Goal: Task Accomplishment & Management: Complete application form

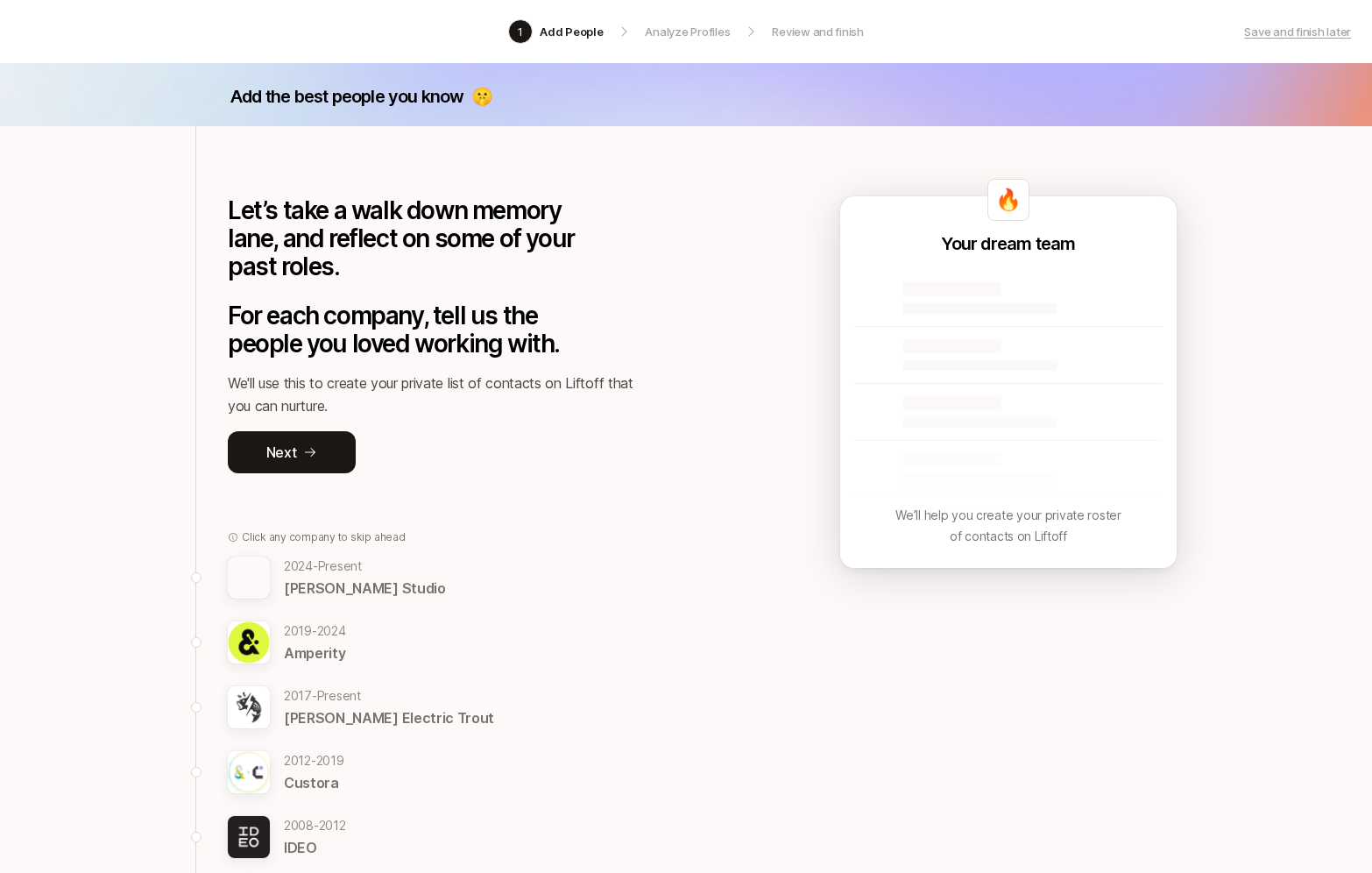
click at [961, 294] on div at bounding box center [952, 290] width 98 height 14
click at [304, 459] on button "Next" at bounding box center [292, 452] width 128 height 42
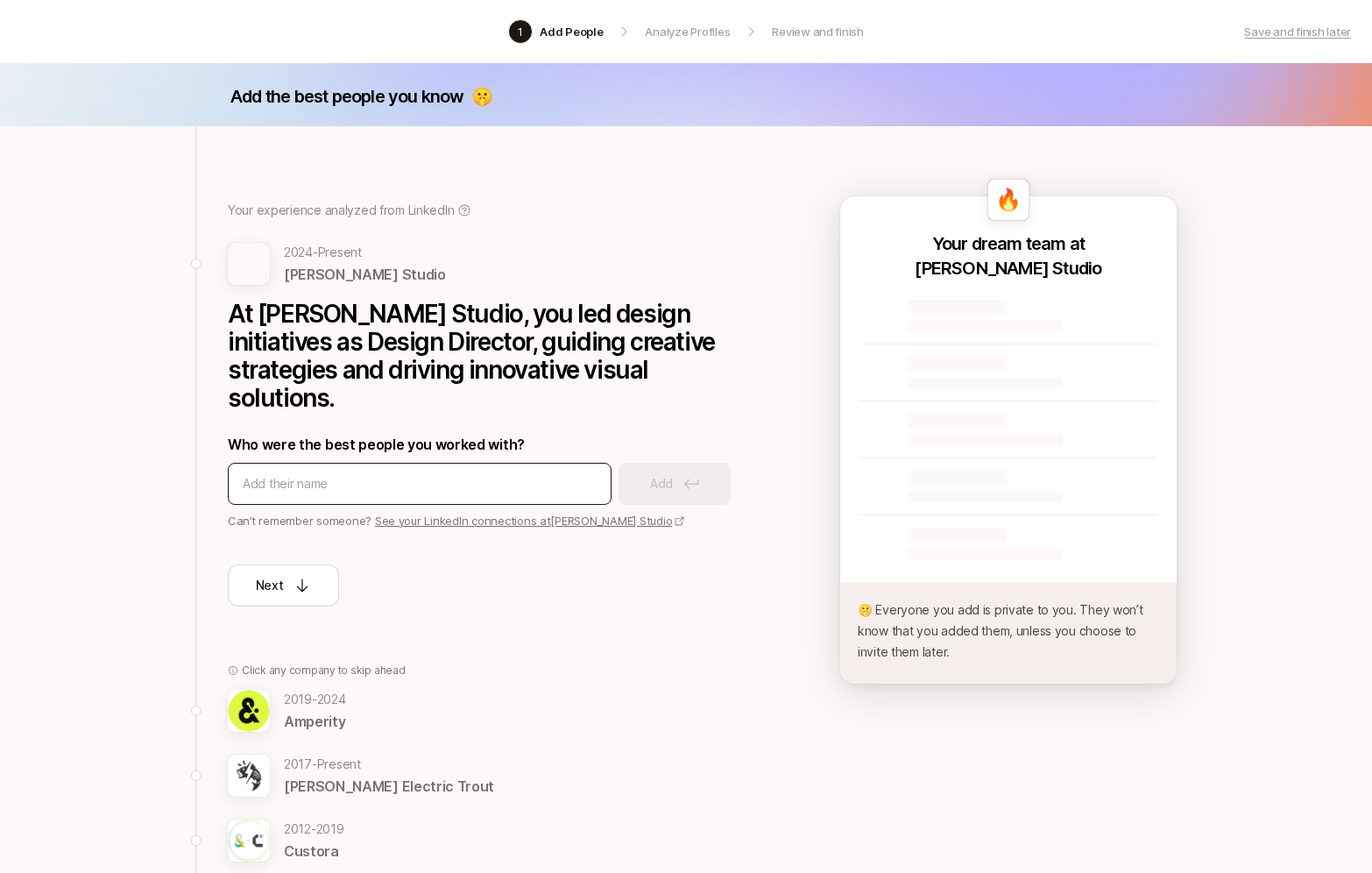
click at [318, 473] on input at bounding box center [419, 484] width 354 height 21
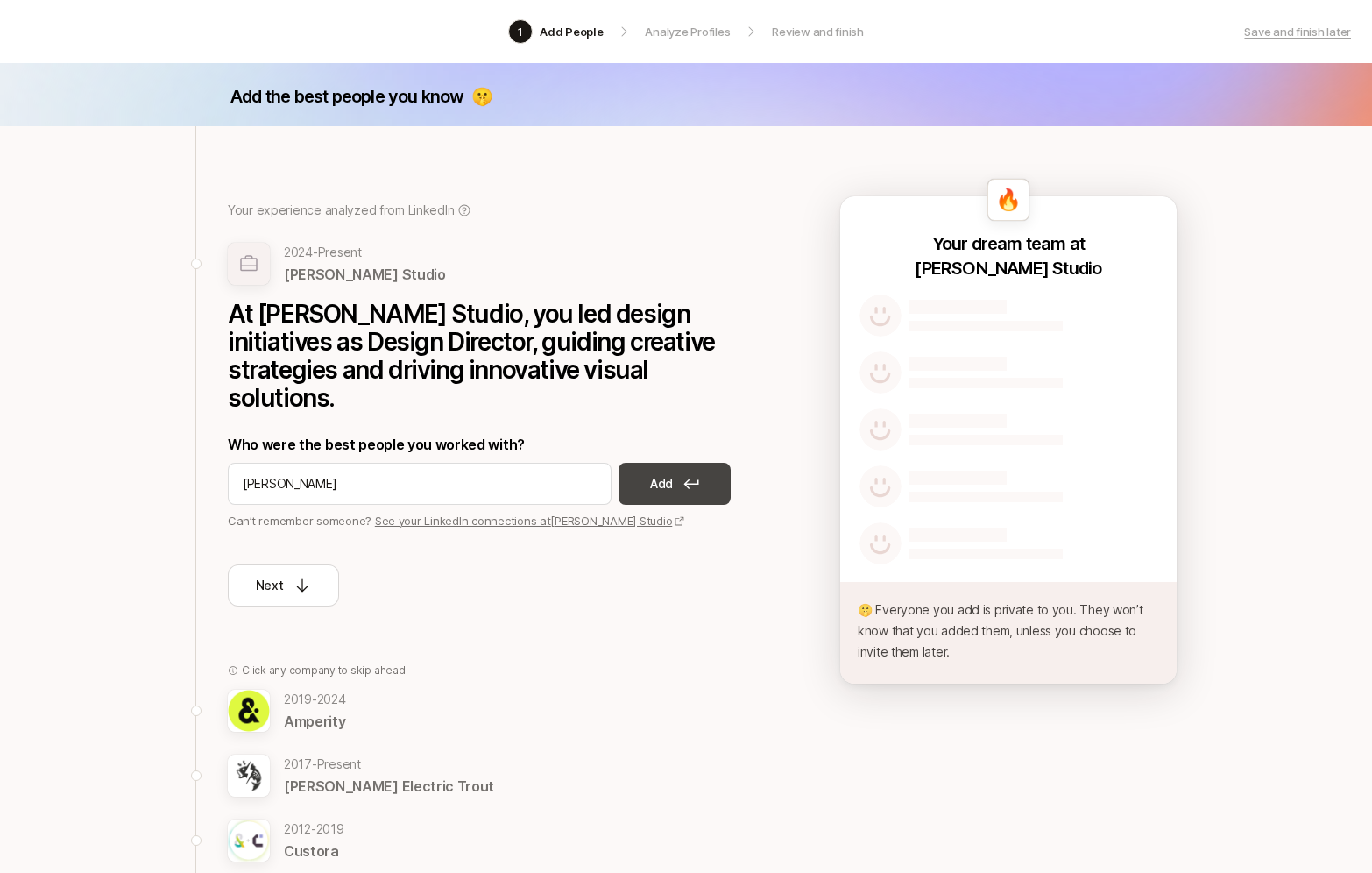
type input "[PERSON_NAME]"
click at [707, 462] on button "Add" at bounding box center [675, 483] width 112 height 42
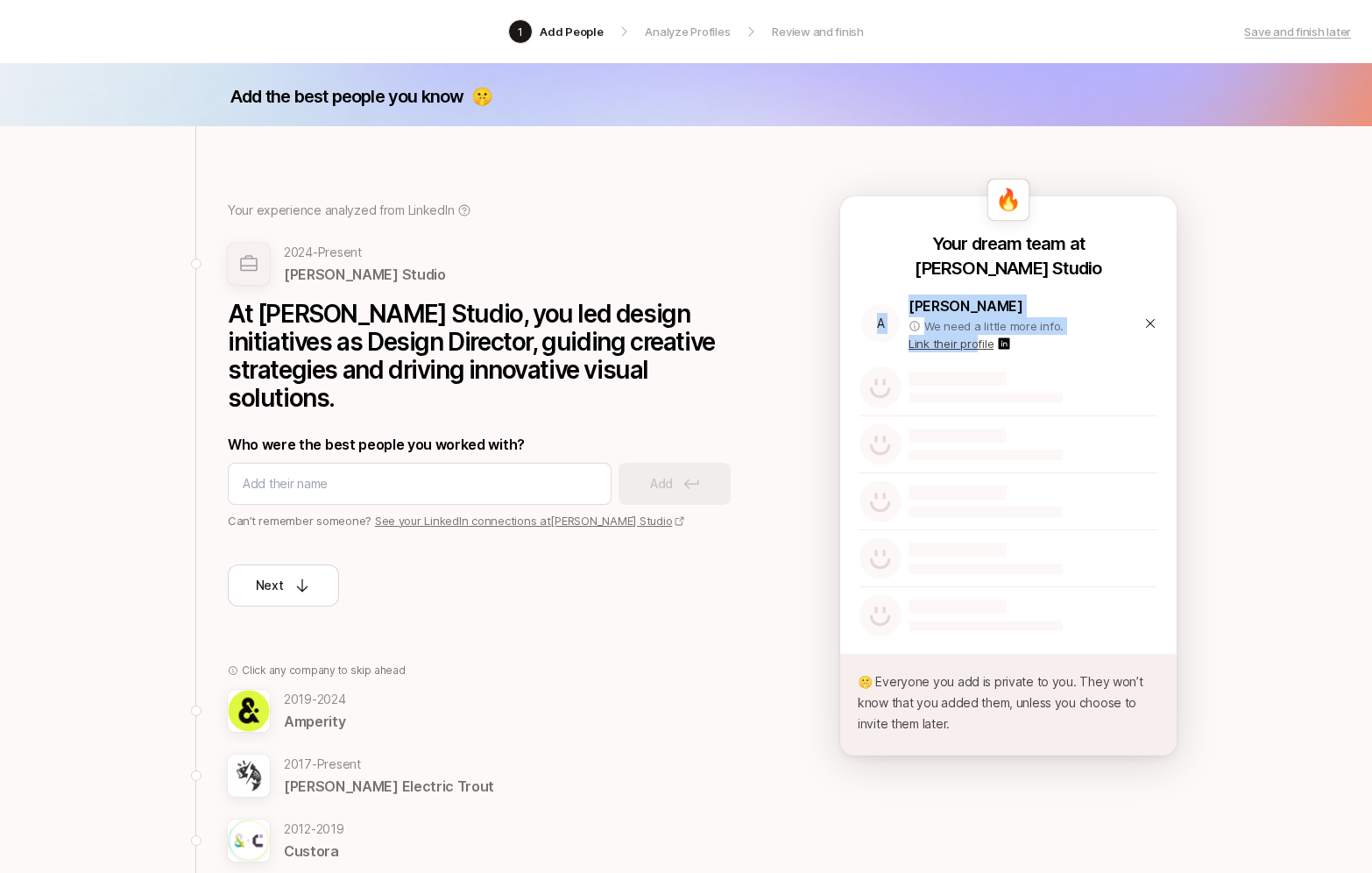
drag, startPoint x: 973, startPoint y: 343, endPoint x: 869, endPoint y: 294, distance: 115.0
click at [869, 294] on div "A [PERSON_NAME] We need a little more info. Link their profile" at bounding box center [1009, 323] width 298 height 72
click at [855, 284] on div "Your dream team at [PERSON_NAME] Studio A [PERSON_NAME] We need a little more i…" at bounding box center [1009, 437] width 337 height 412
click at [1151, 321] on icon at bounding box center [1151, 323] width 14 height 14
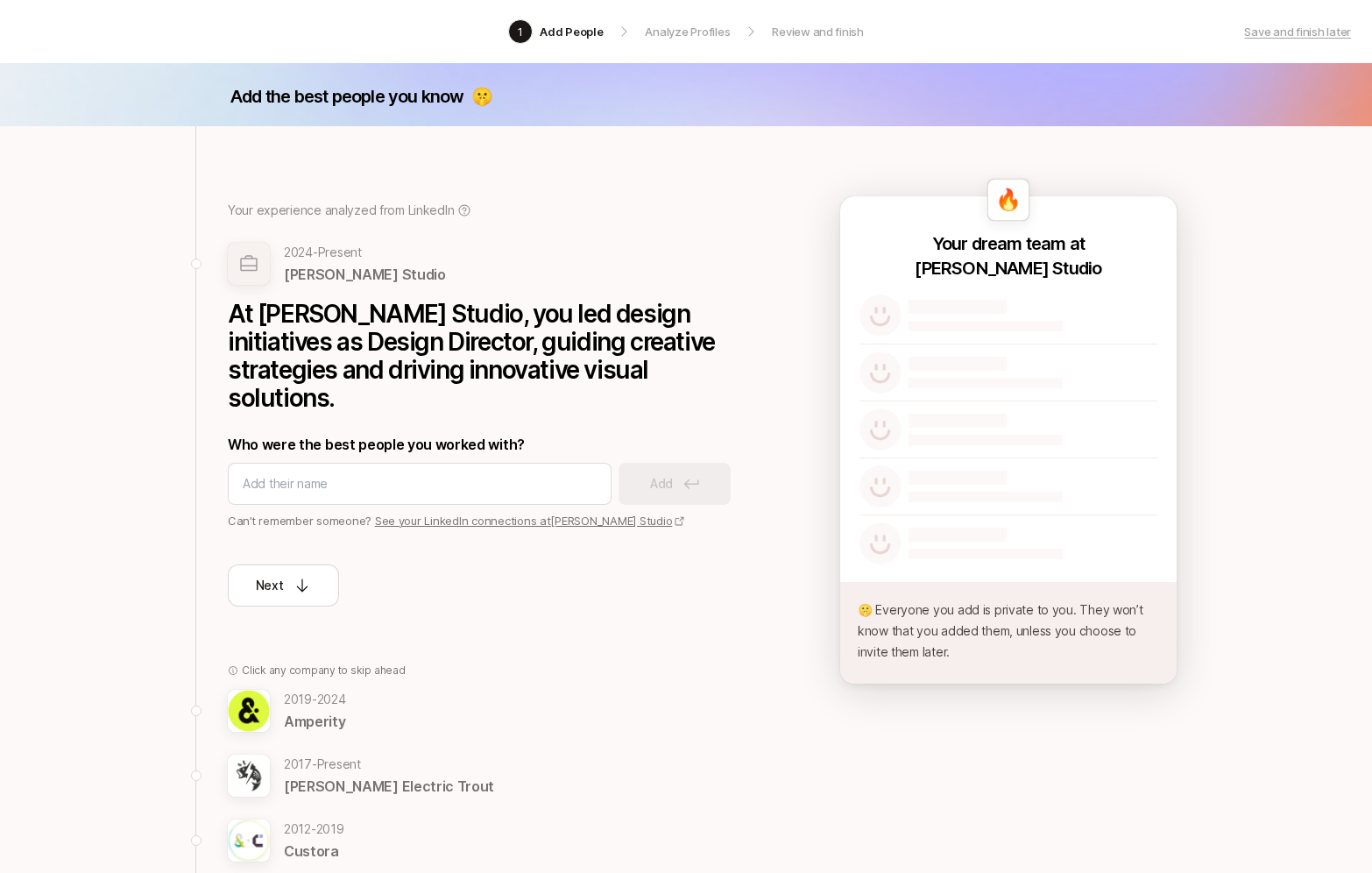
click at [991, 308] on div at bounding box center [958, 306] width 98 height 14
click at [504, 473] on input at bounding box center [419, 484] width 354 height 21
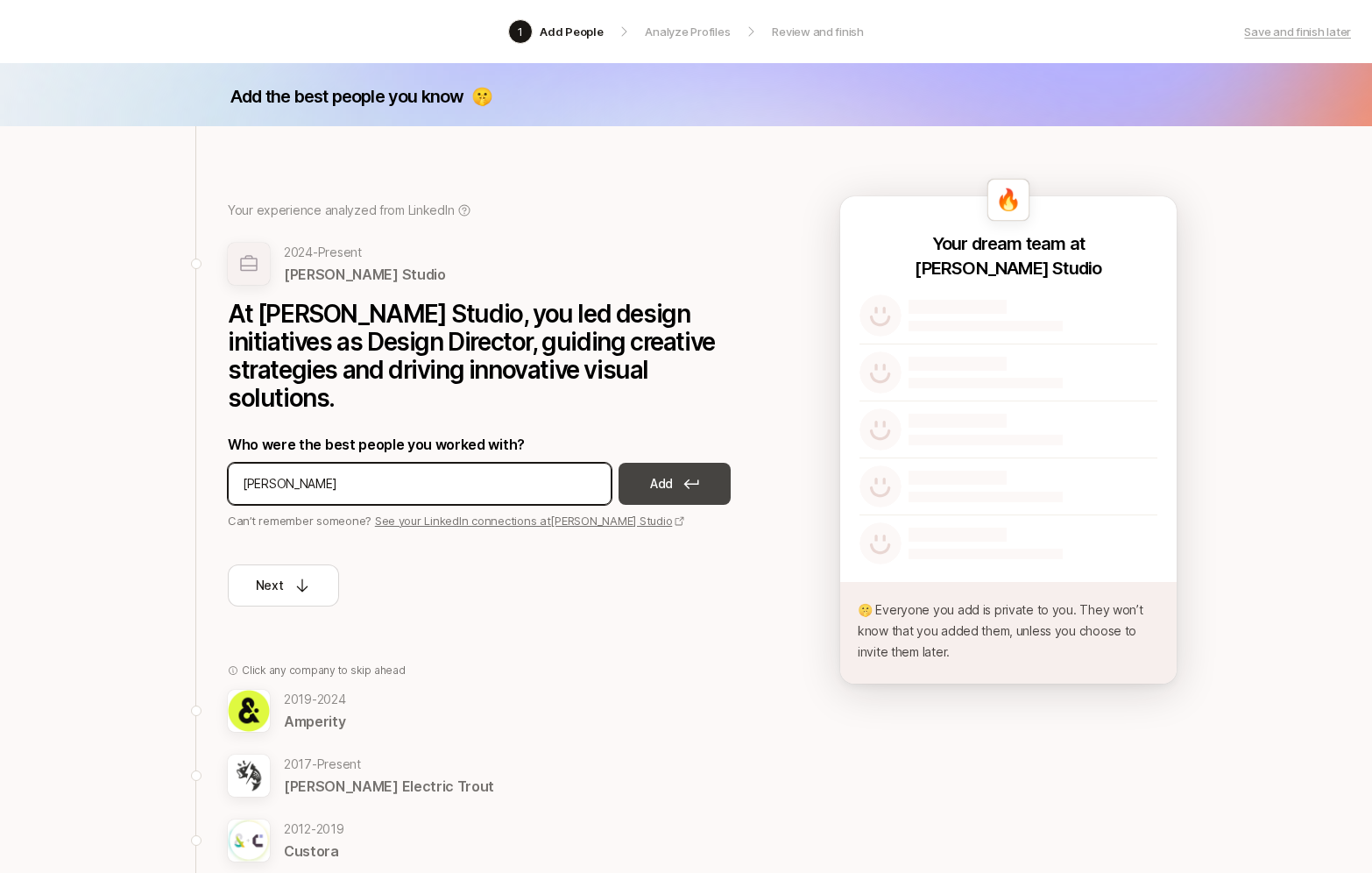
type input "[PERSON_NAME]"
click at [676, 462] on button "Add" at bounding box center [675, 483] width 112 height 42
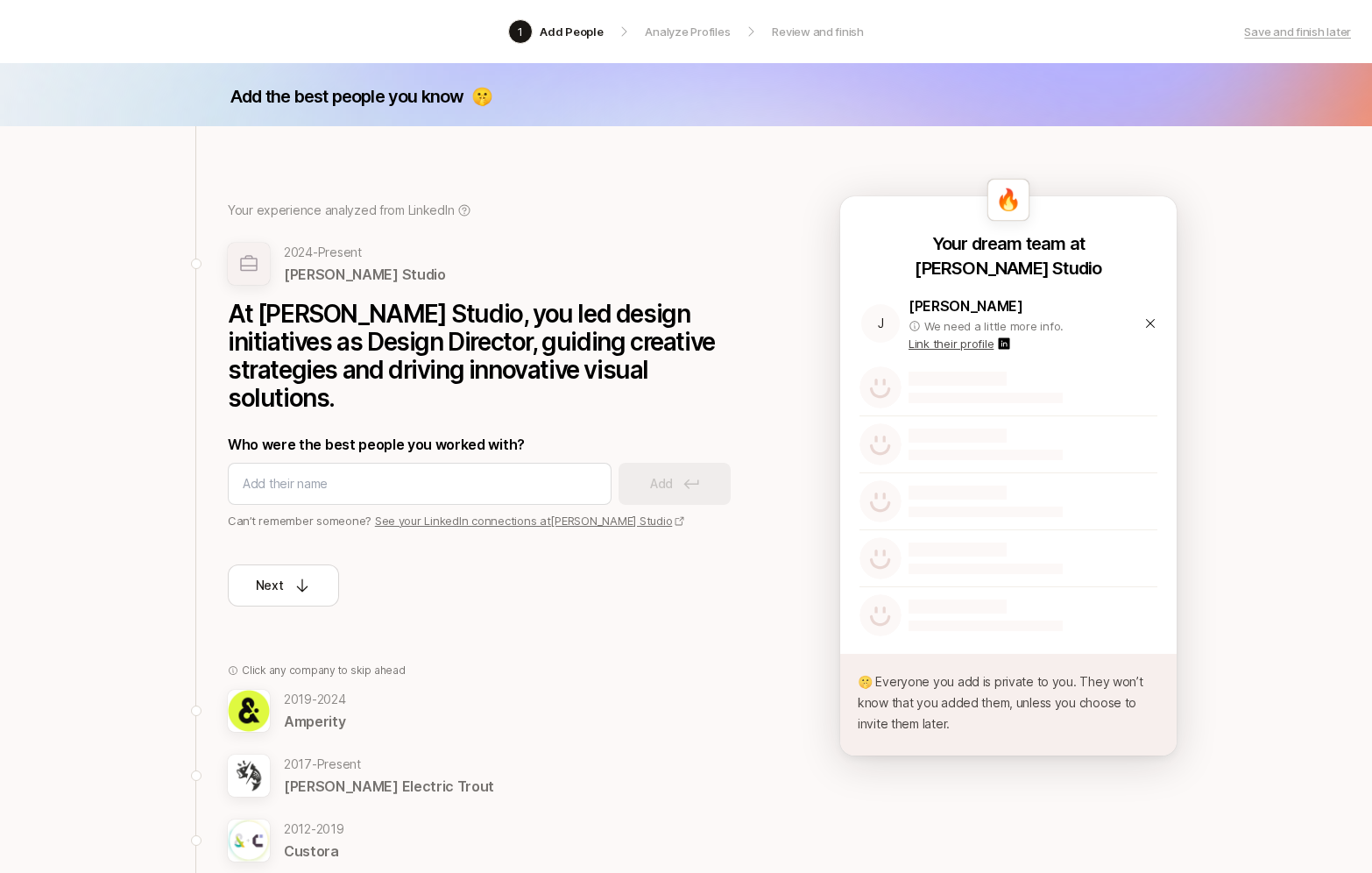
click at [968, 342] on p "Link their profile" at bounding box center [951, 344] width 85 height 18
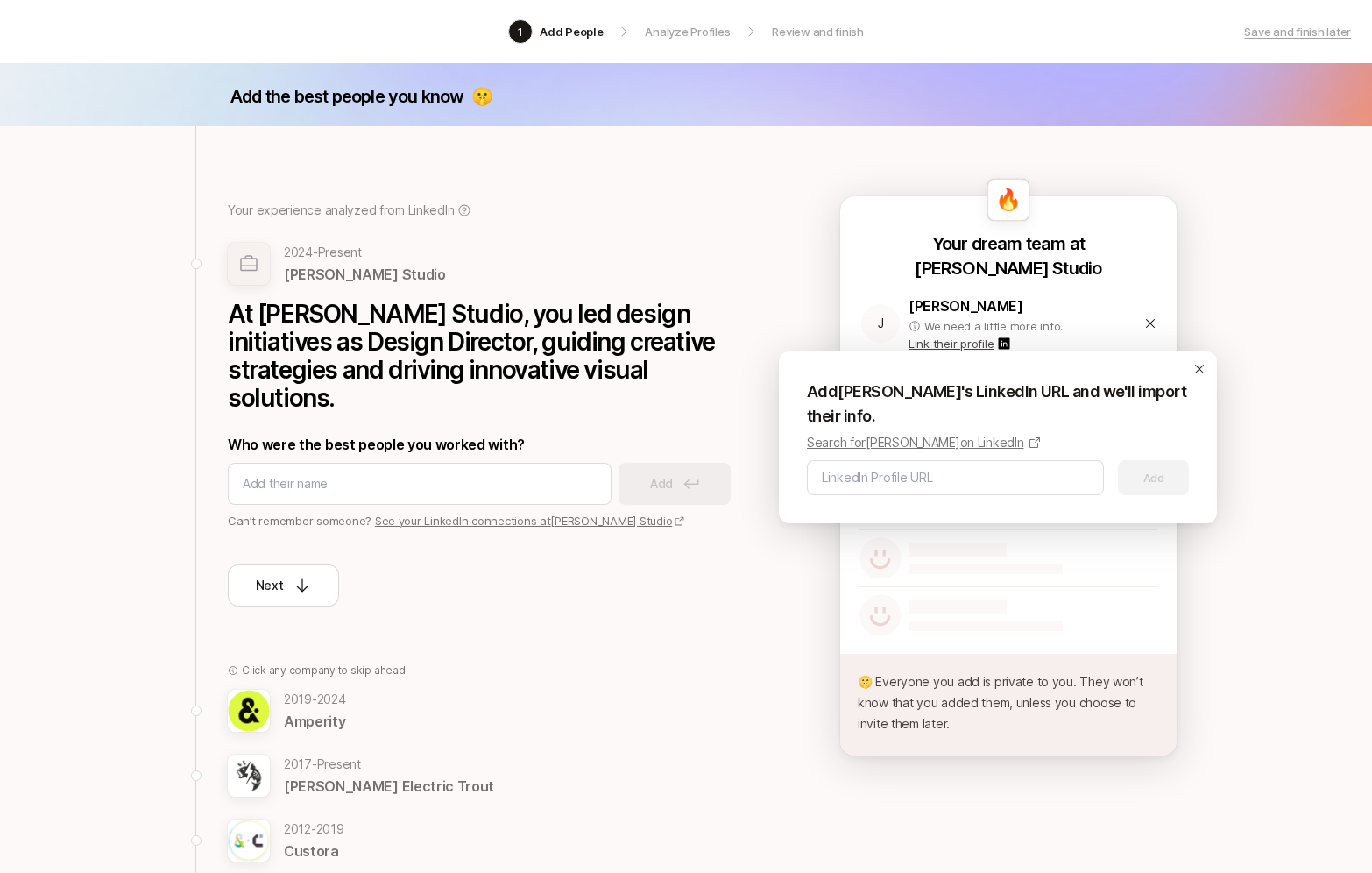
click at [878, 447] on p "Search for [PERSON_NAME] on LinkedIn" at bounding box center [916, 443] width 217 height 21
click at [880, 477] on input at bounding box center [956, 477] width 267 height 21
paste input "[URL][DOMAIN_NAME]"
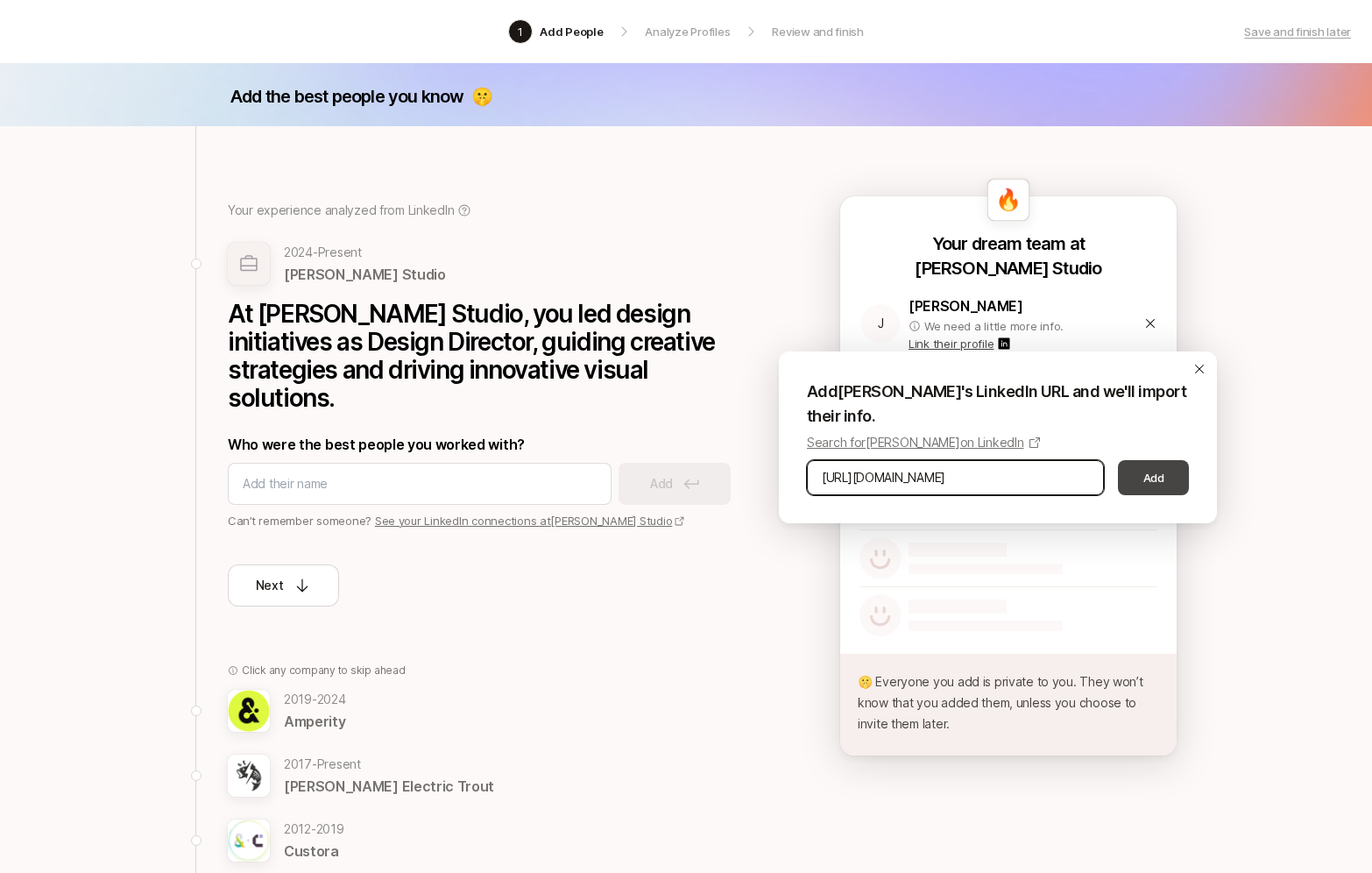
type input "[URL][DOMAIN_NAME]"
click at [1151, 475] on button "Add" at bounding box center [1154, 477] width 71 height 35
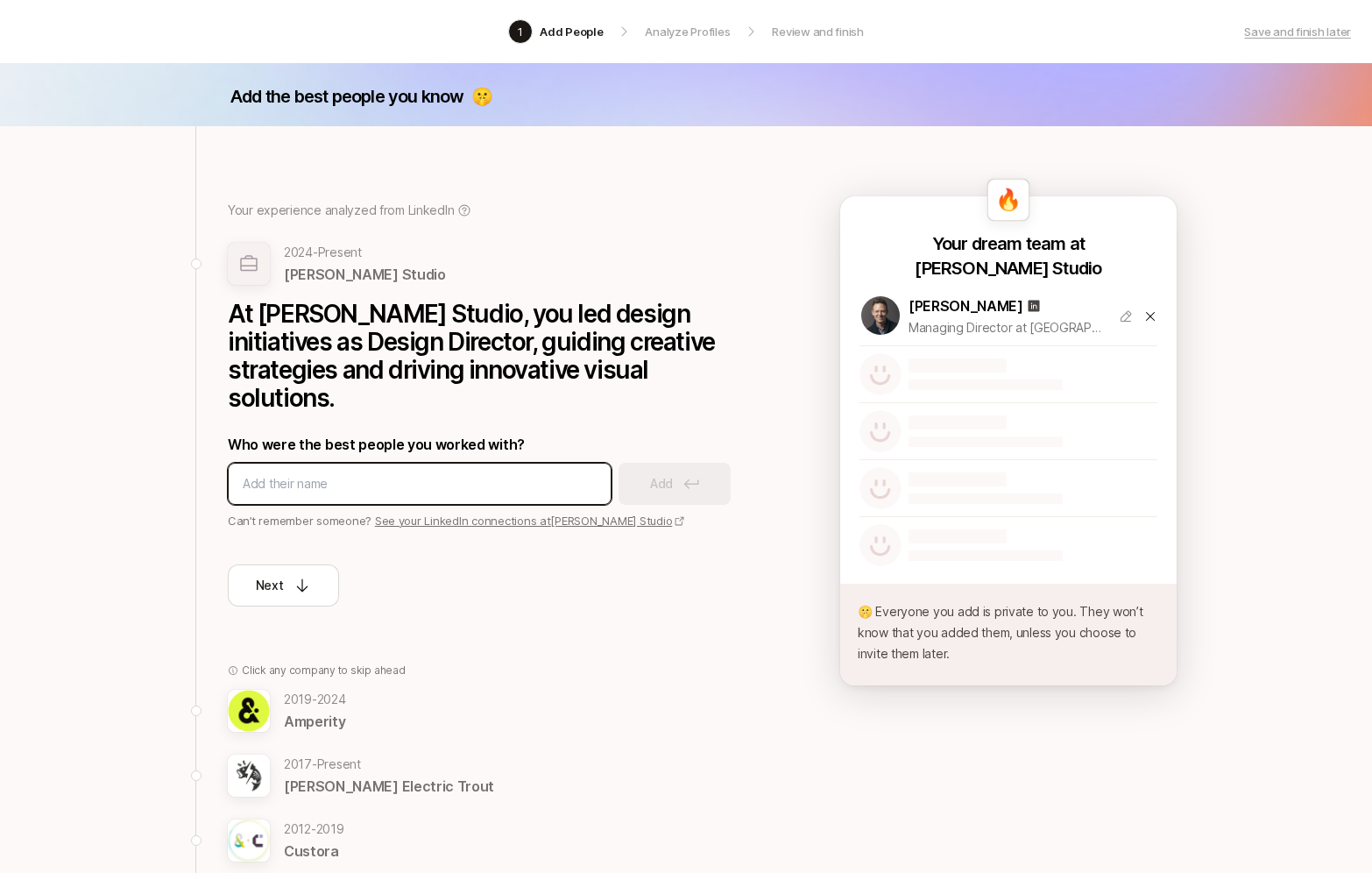
click at [375, 473] on input at bounding box center [419, 484] width 354 height 21
type input "[PERSON_NAME]"
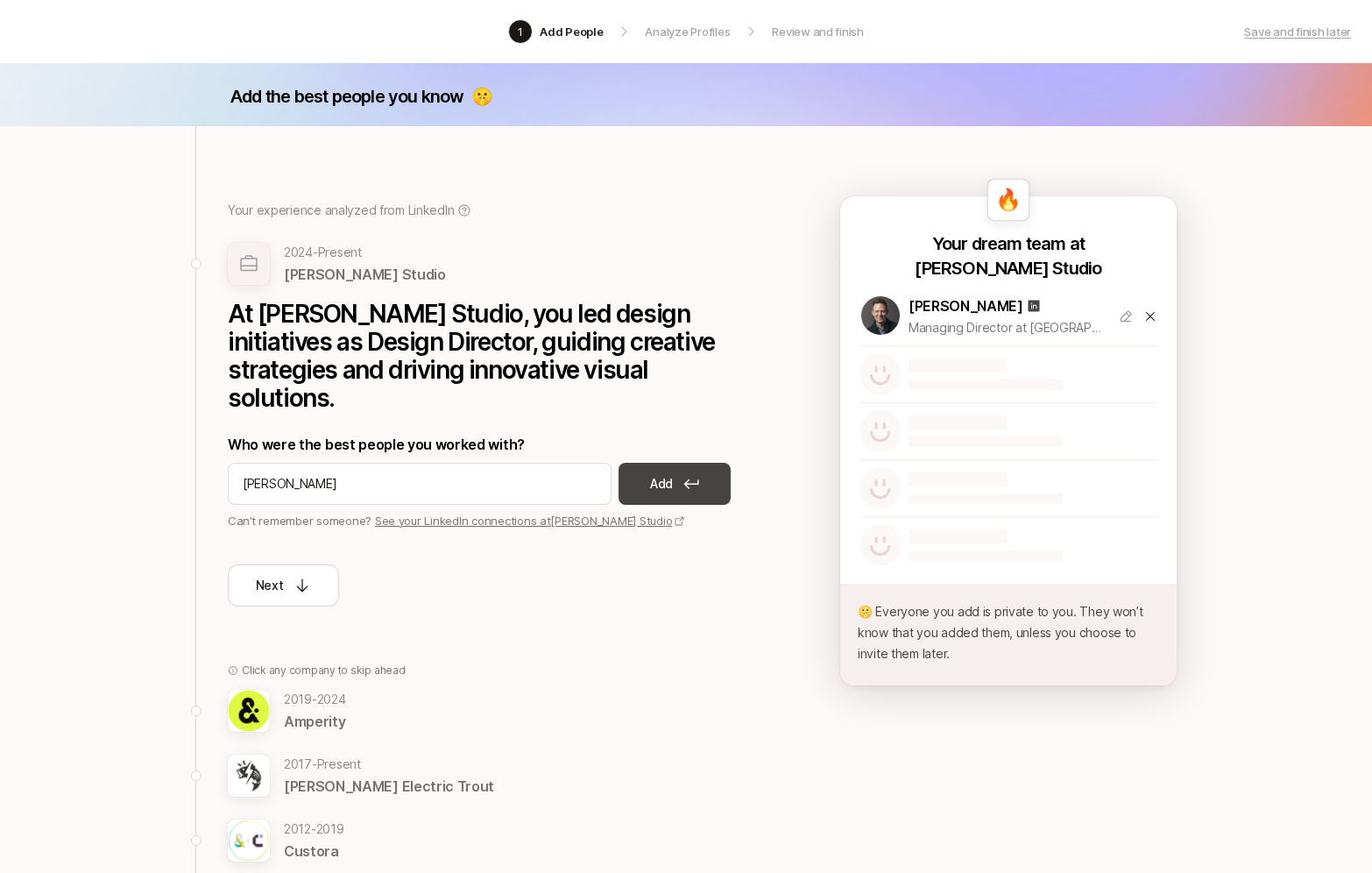
click at [678, 462] on button "Add" at bounding box center [675, 483] width 112 height 42
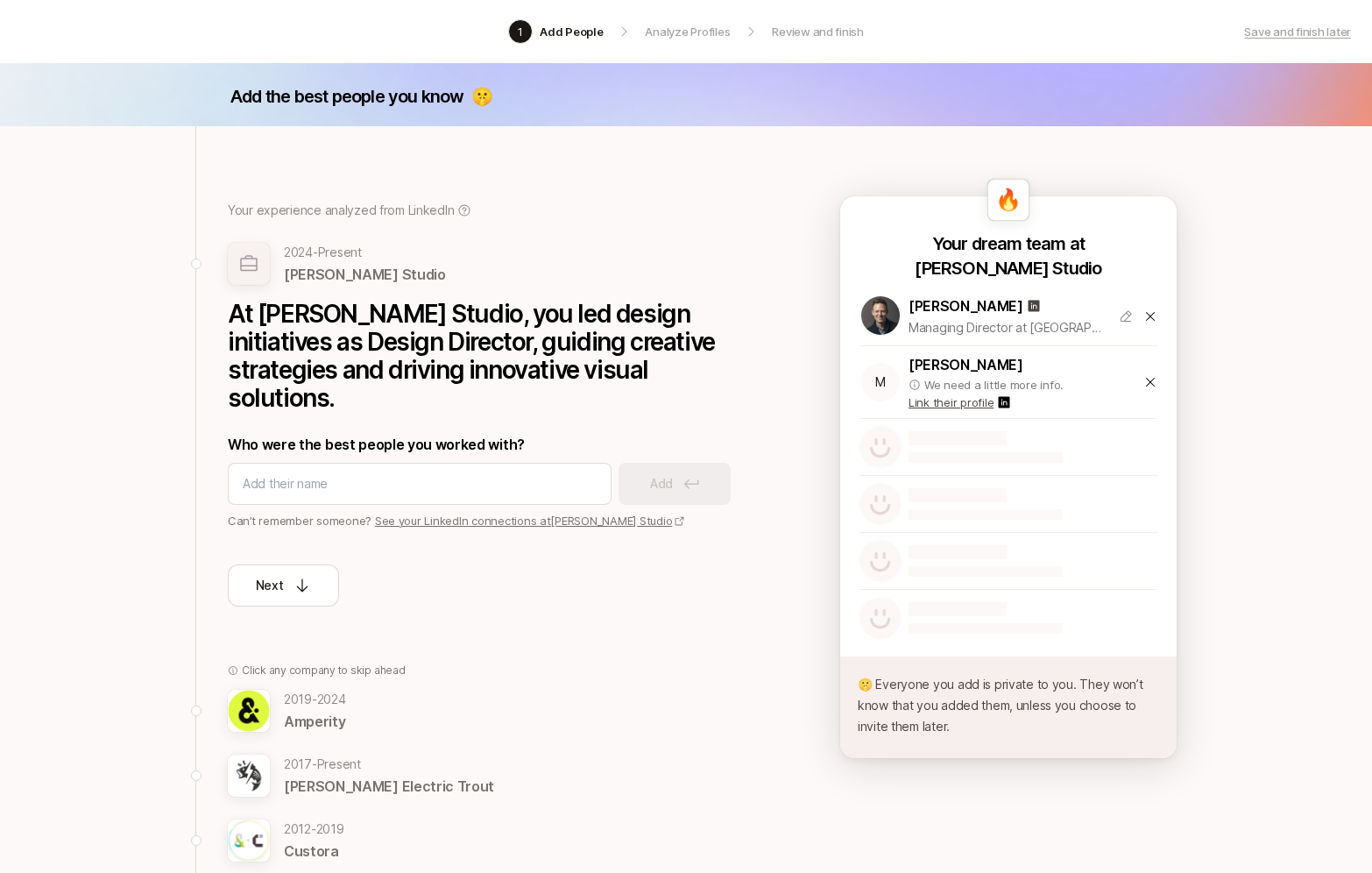
click at [935, 406] on p "Link their profile" at bounding box center [951, 403] width 85 height 18
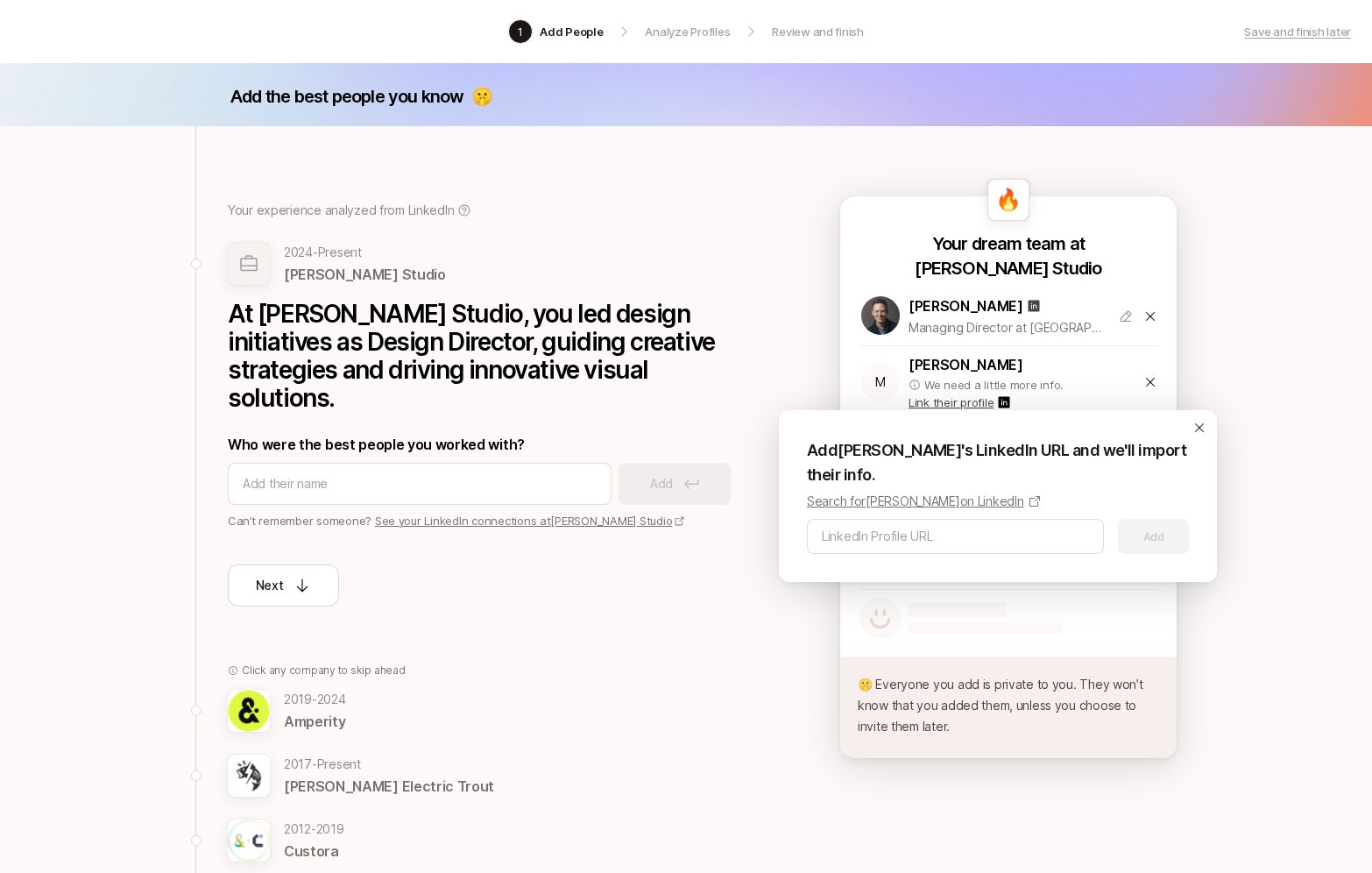
click at [923, 505] on p "Search for [PERSON_NAME] on LinkedIn" at bounding box center [916, 502] width 217 height 21
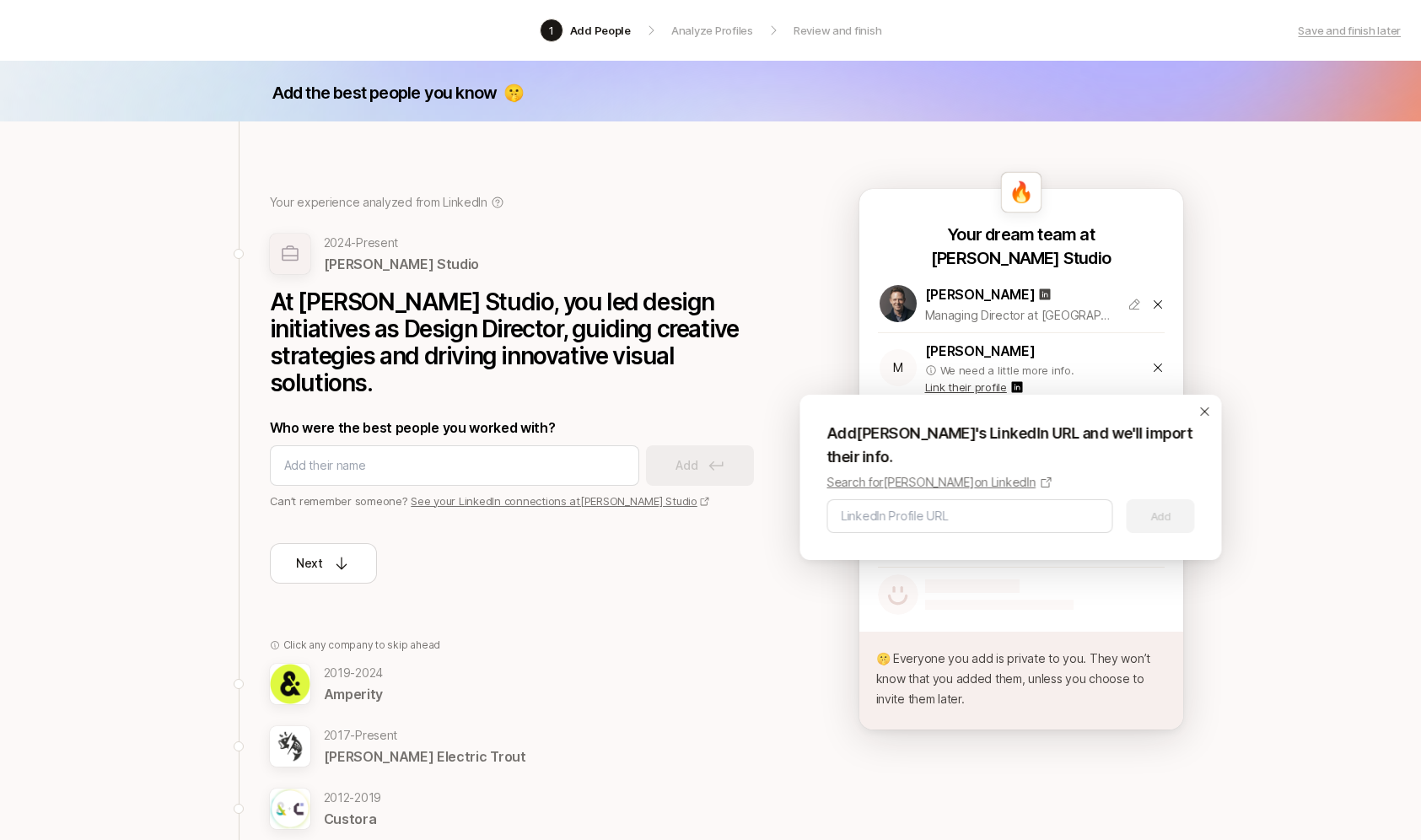
click at [1208, 412] on icon at bounding box center [1205, 411] width 14 height 14
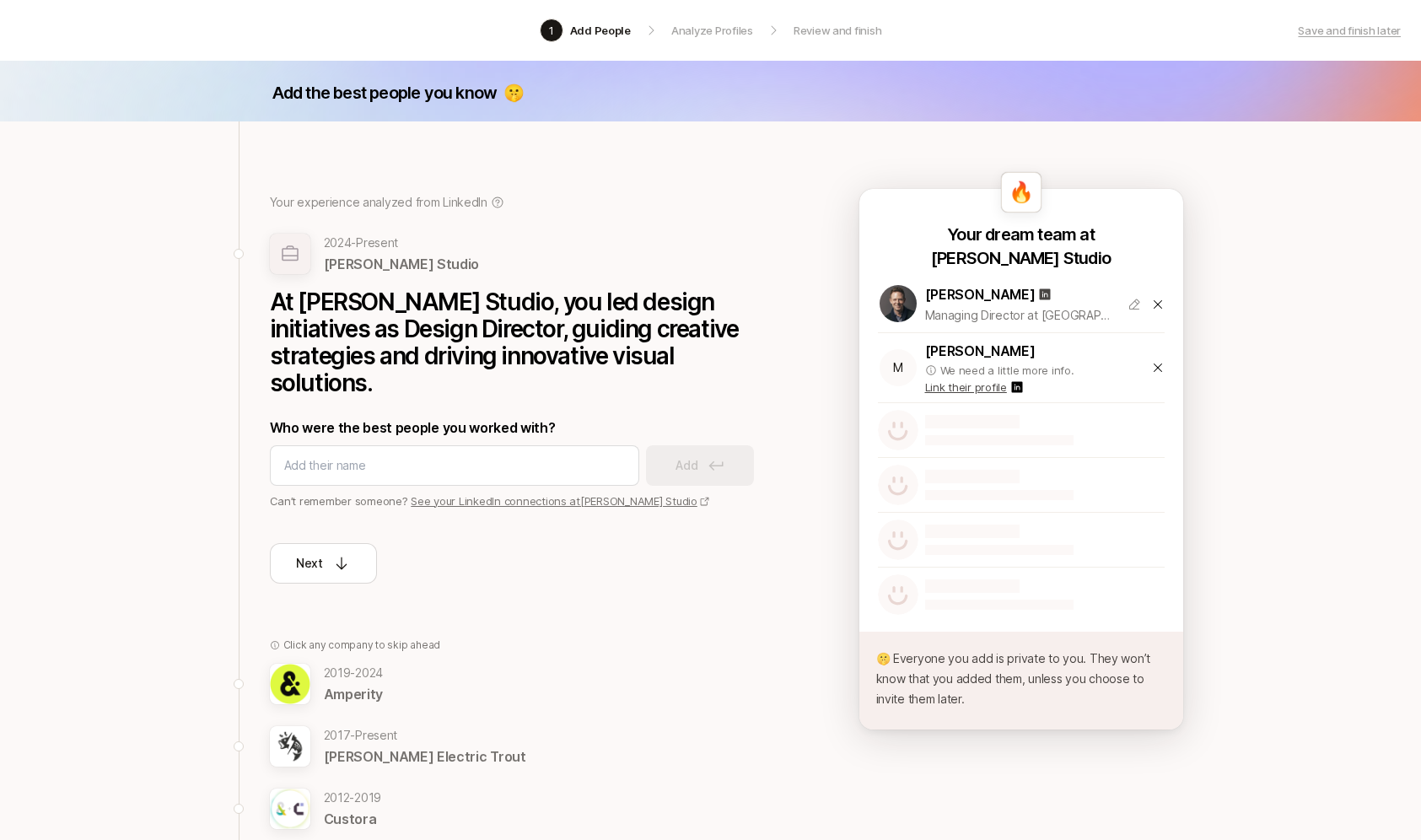
click at [982, 431] on div at bounding box center [998, 429] width 148 height 30
click at [498, 465] on div "Who were the best people you worked with? Add Can’t remember someone? See your …" at bounding box center [523, 463] width 506 height 93
click at [465, 455] on input at bounding box center [454, 465] width 340 height 21
paste input "[URL][DOMAIN_NAME][PERSON_NAME]"
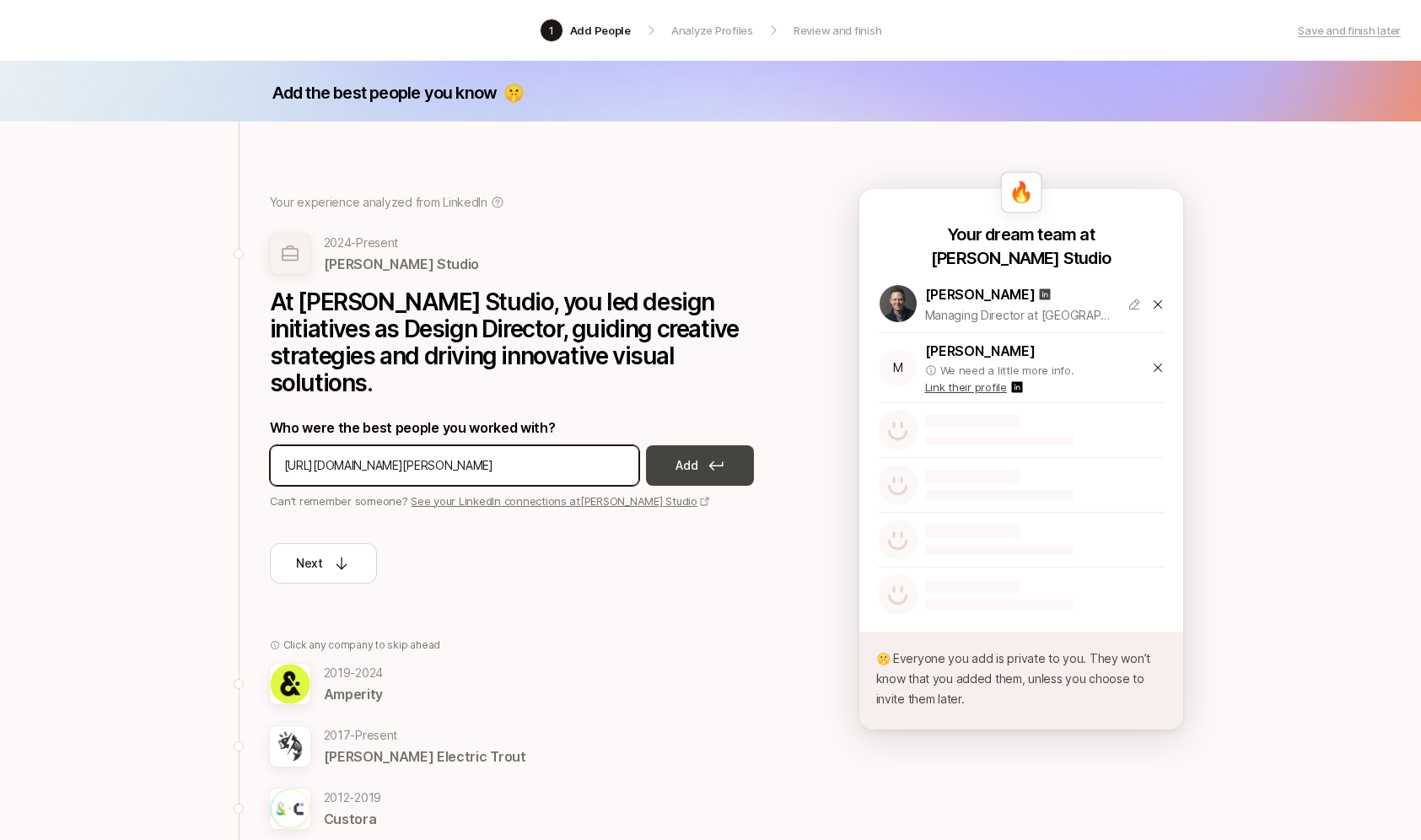
type input "[URL][DOMAIN_NAME][PERSON_NAME]"
click at [713, 460] on icon at bounding box center [716, 465] width 15 height 10
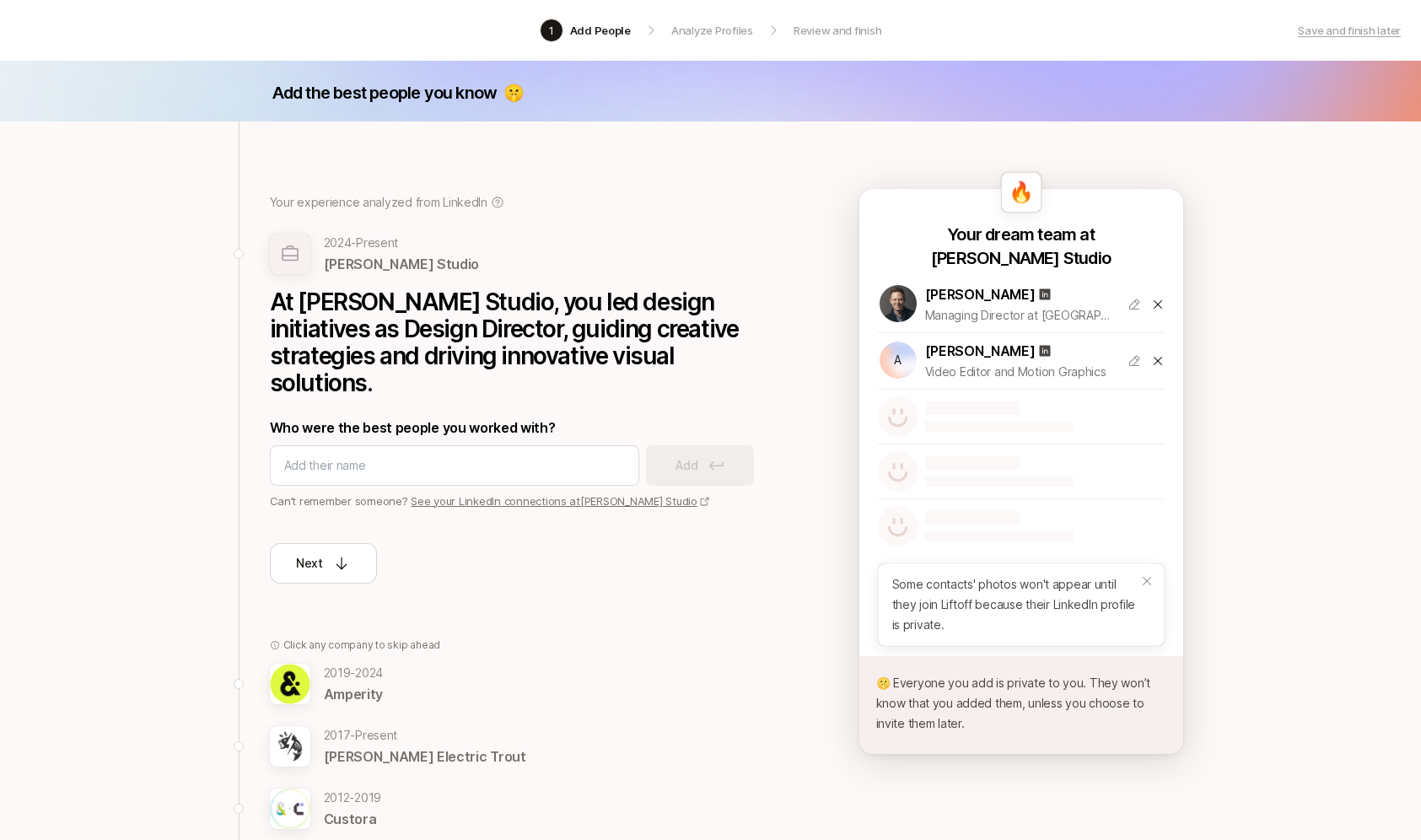
click at [1145, 578] on icon at bounding box center [1147, 581] width 14 height 14
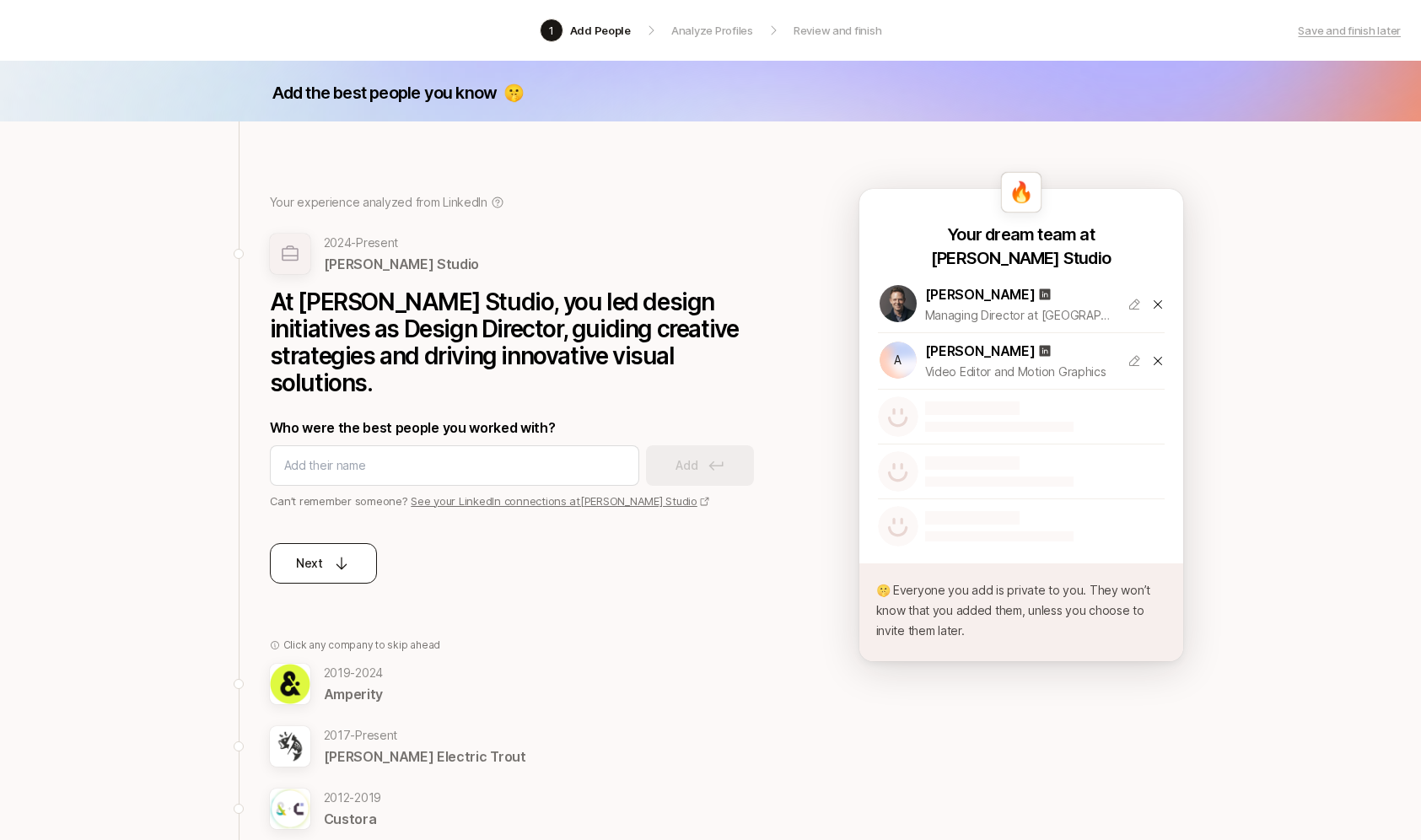
click at [340, 557] on icon at bounding box center [342, 563] width 11 height 13
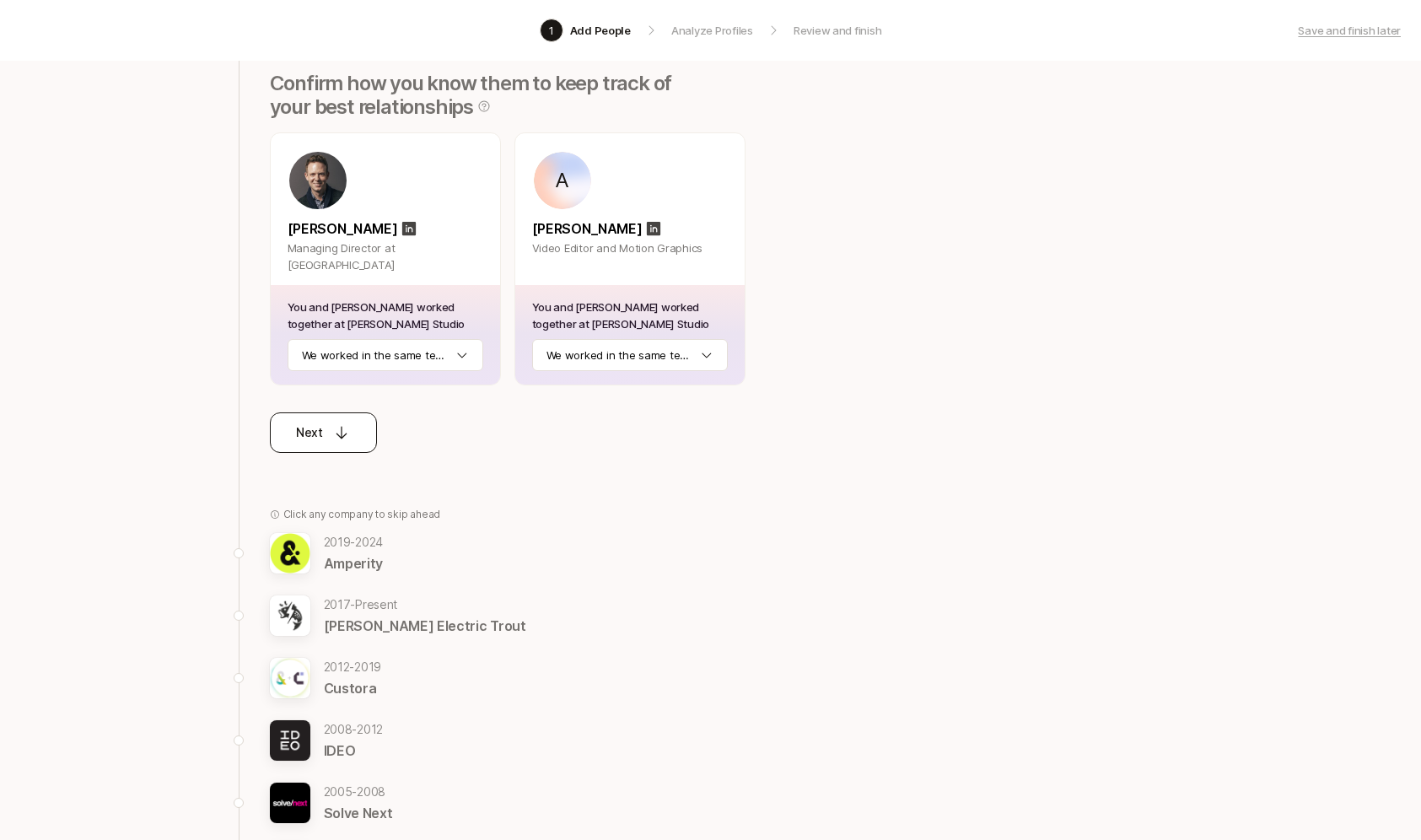
scroll to position [299, 0]
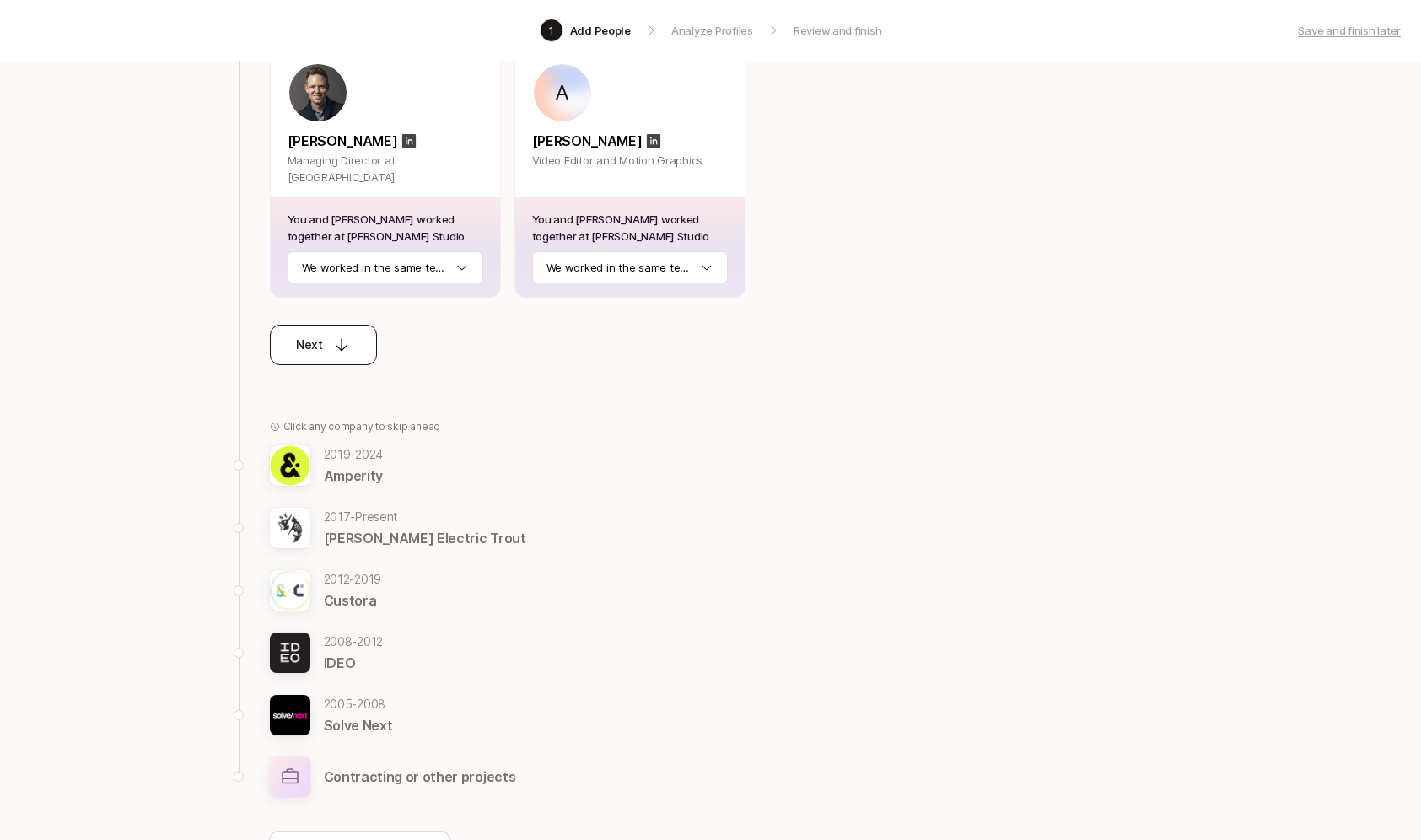
click at [333, 345] on icon at bounding box center [342, 345] width 17 height 17
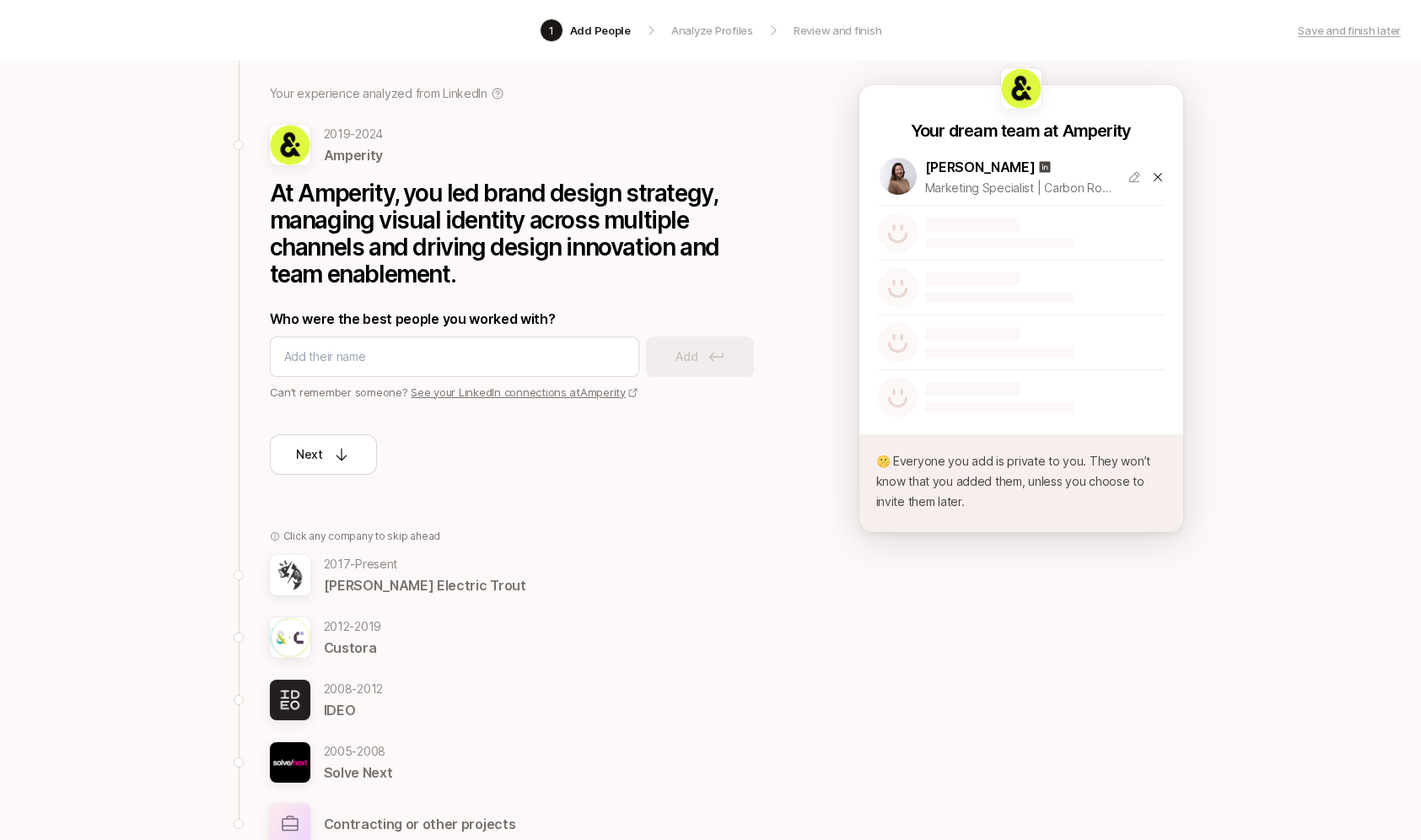
scroll to position [20, 0]
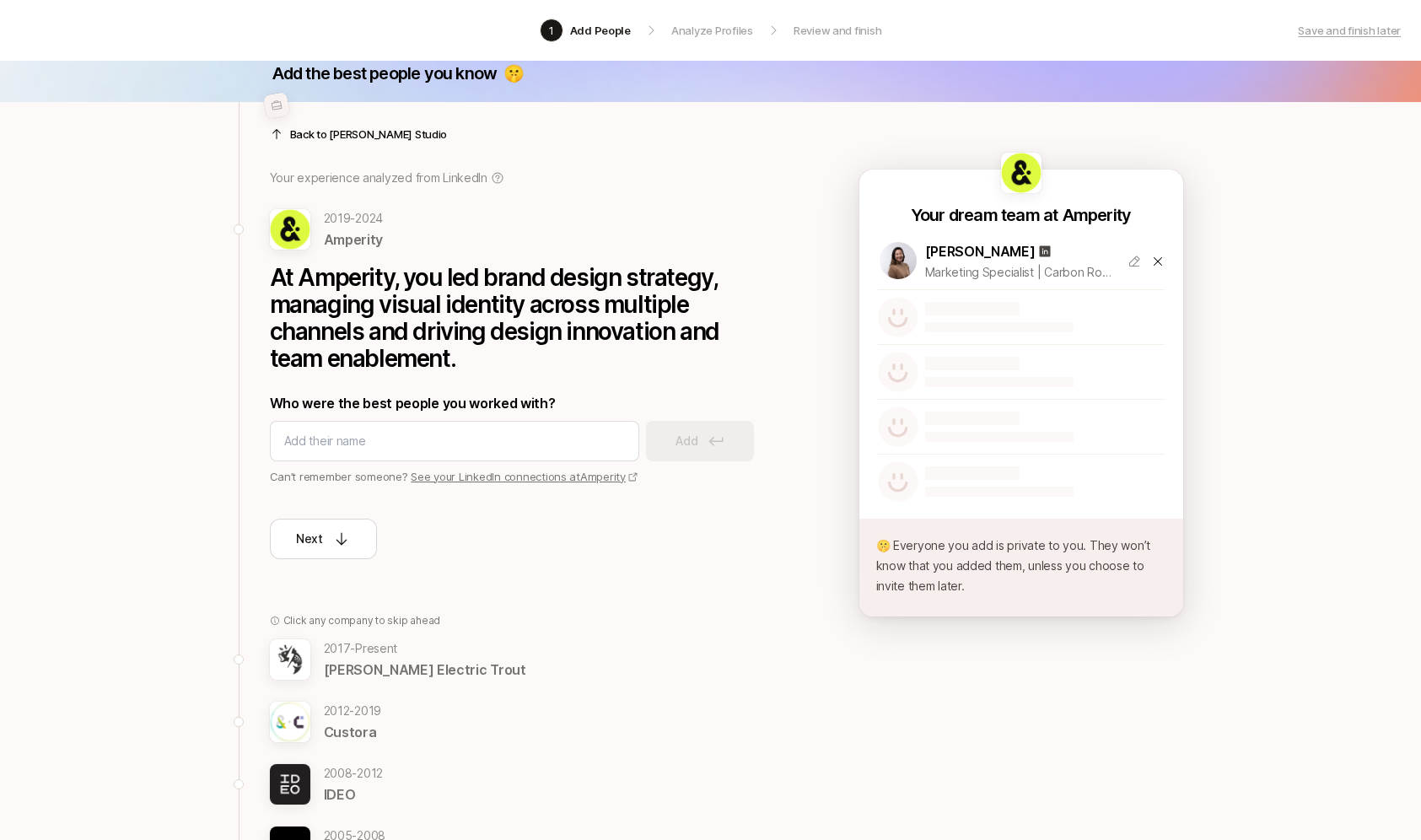
click at [1155, 255] on icon at bounding box center [1158, 261] width 14 height 14
click at [981, 272] on div at bounding box center [998, 271] width 148 height 10
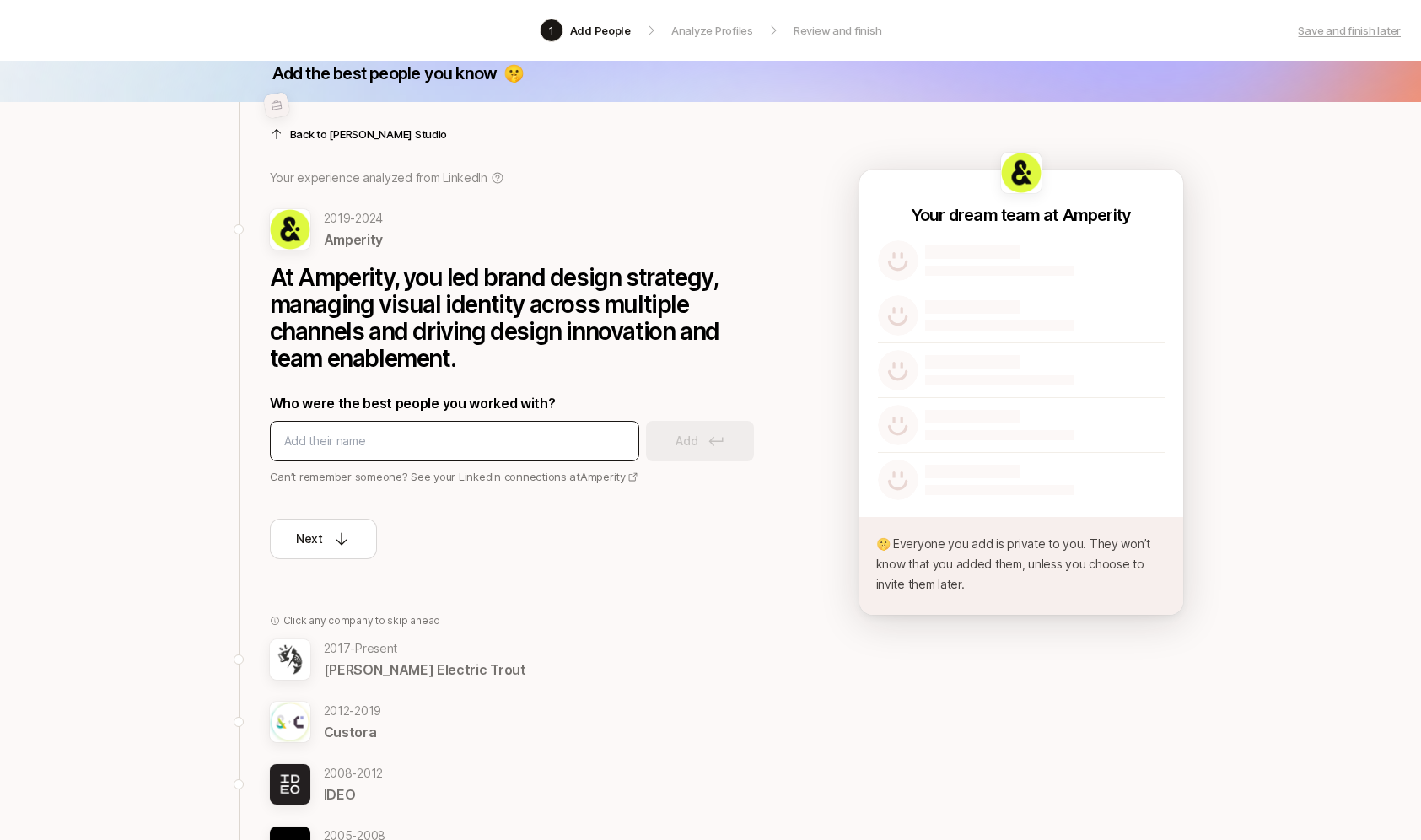
click at [549, 456] on div at bounding box center [454, 441] width 369 height 40
click at [515, 453] on div at bounding box center [454, 441] width 369 height 40
click at [483, 446] on input at bounding box center [454, 441] width 340 height 21
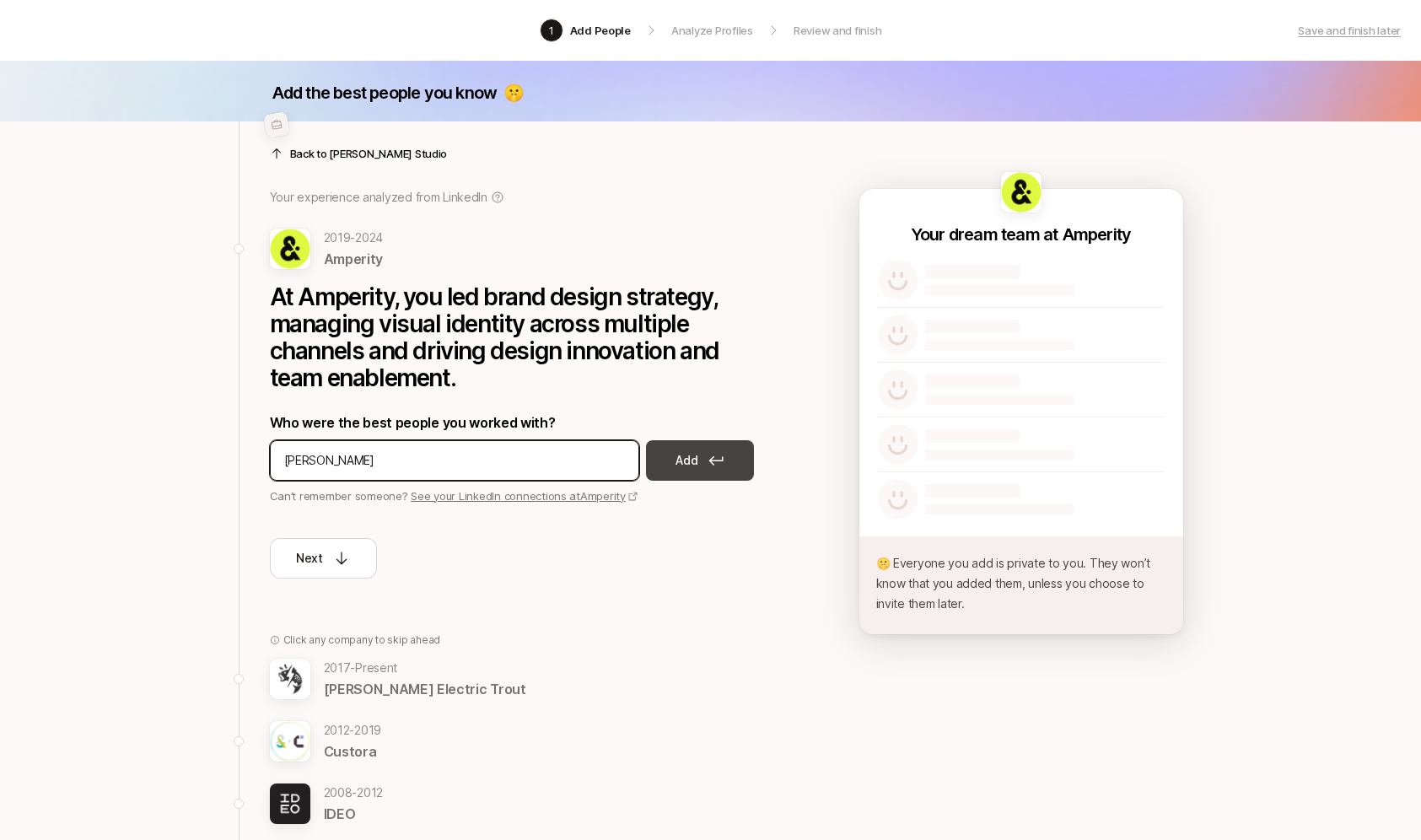
type input "[PERSON_NAME]"
click at [699, 451] on button "Add" at bounding box center [700, 459] width 108 height 40
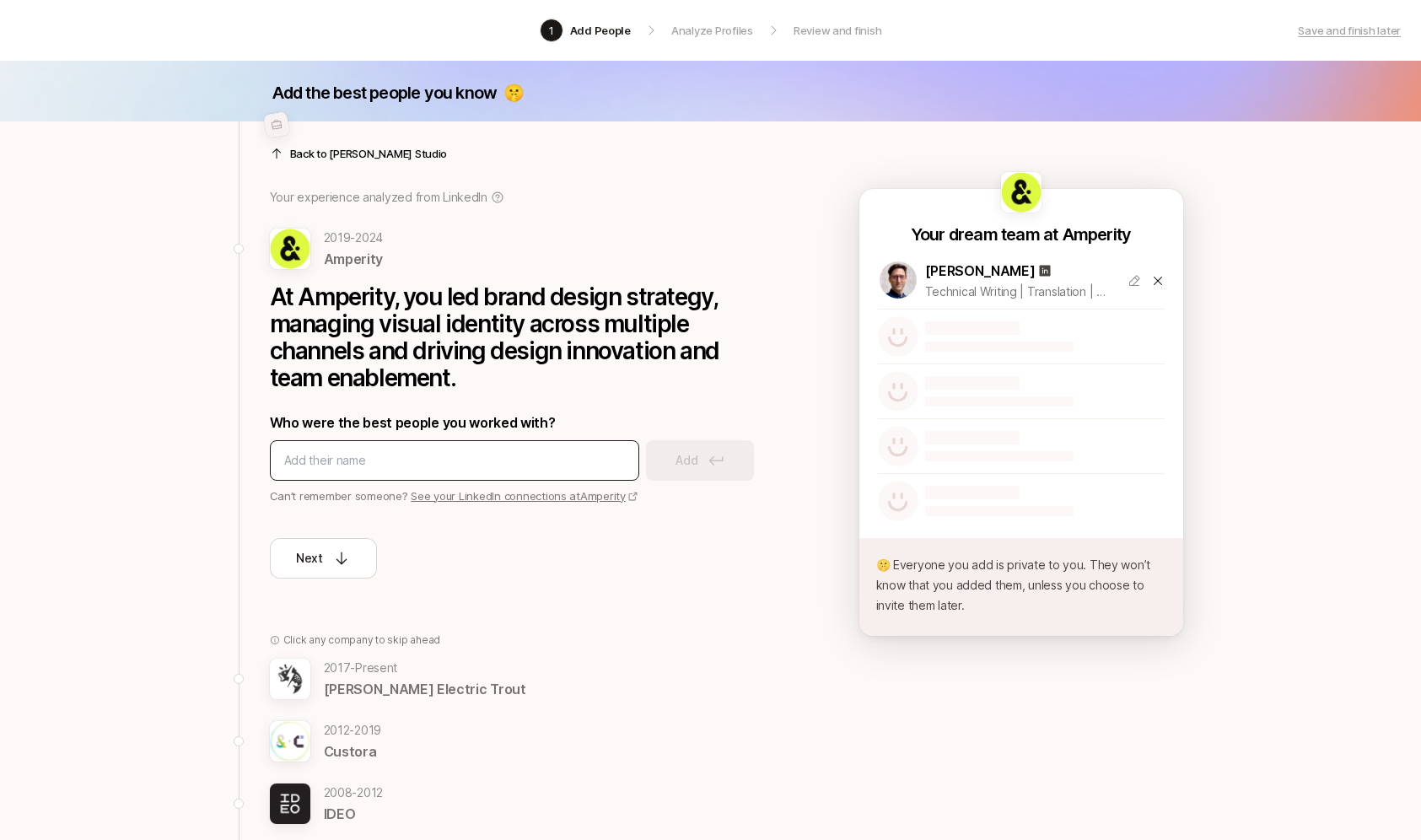
click at [498, 471] on div at bounding box center [454, 459] width 369 height 40
drag, startPoint x: 498, startPoint y: 471, endPoint x: 434, endPoint y: 462, distance: 64.6
click at [493, 471] on div at bounding box center [454, 459] width 369 height 40
click at [430, 462] on input at bounding box center [454, 460] width 340 height 21
type input "[PERSON_NAME]"
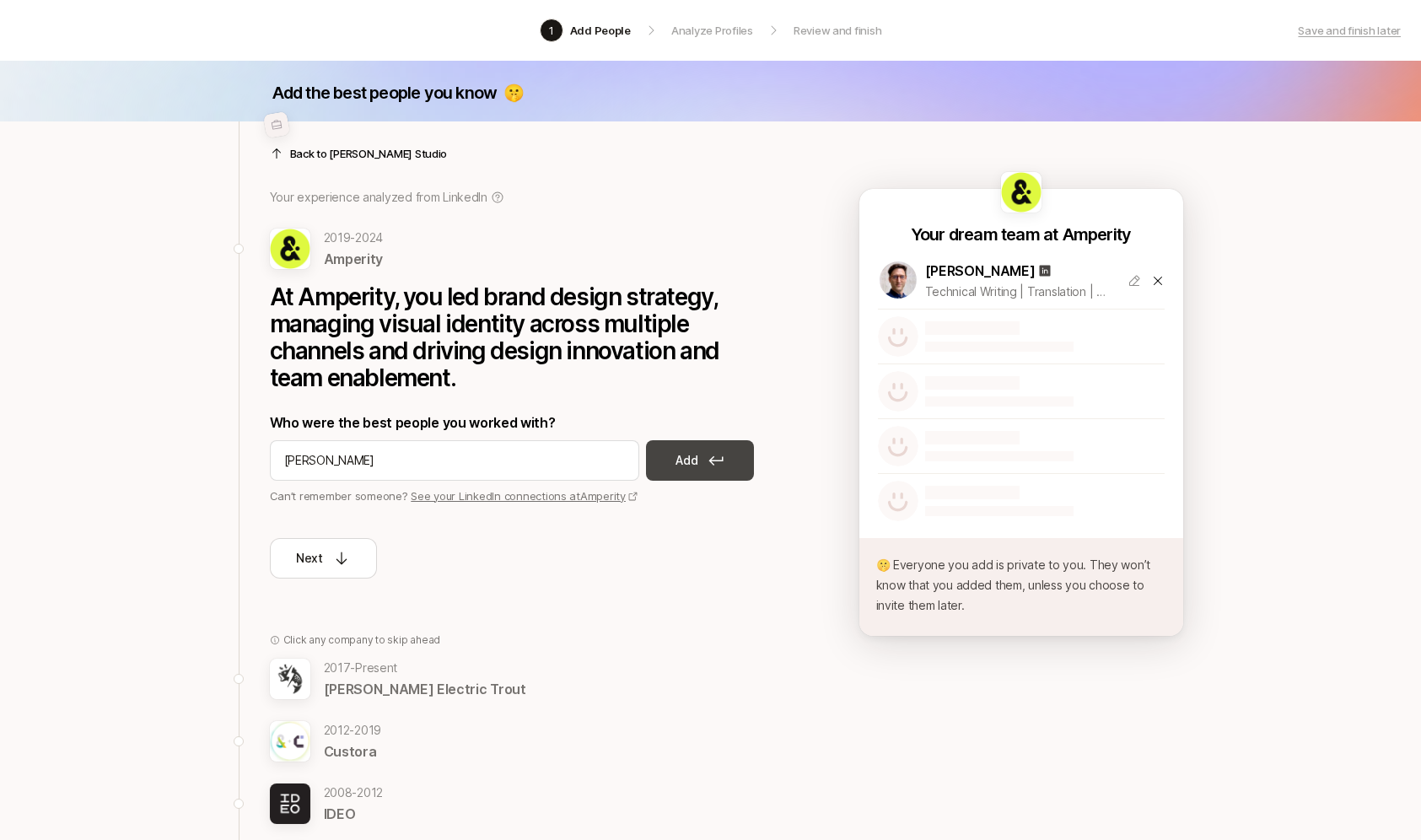
click at [734, 445] on button "Add" at bounding box center [700, 459] width 108 height 40
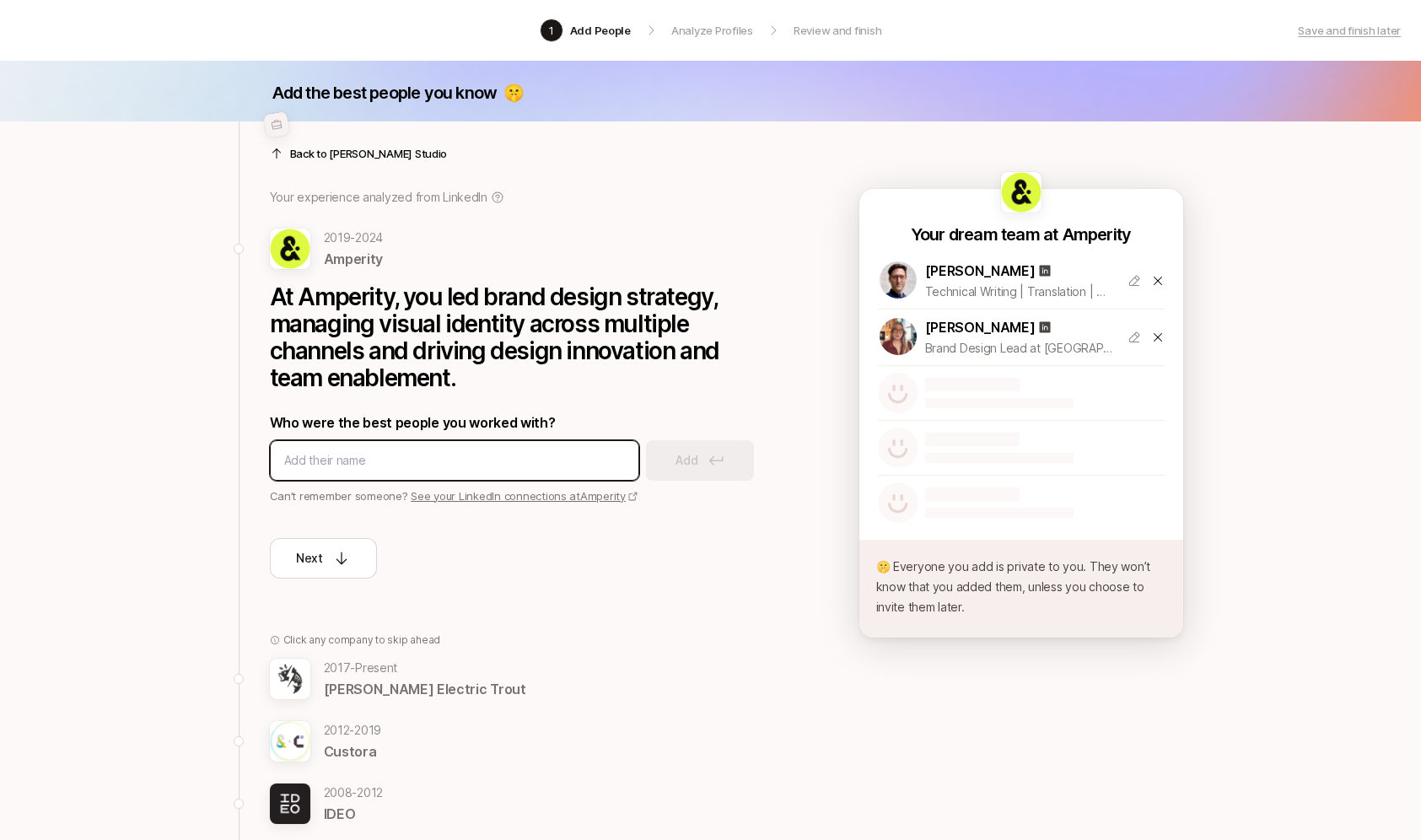
click at [451, 454] on input at bounding box center [454, 460] width 340 height 21
type input "C"
type input "[PERSON_NAME]"
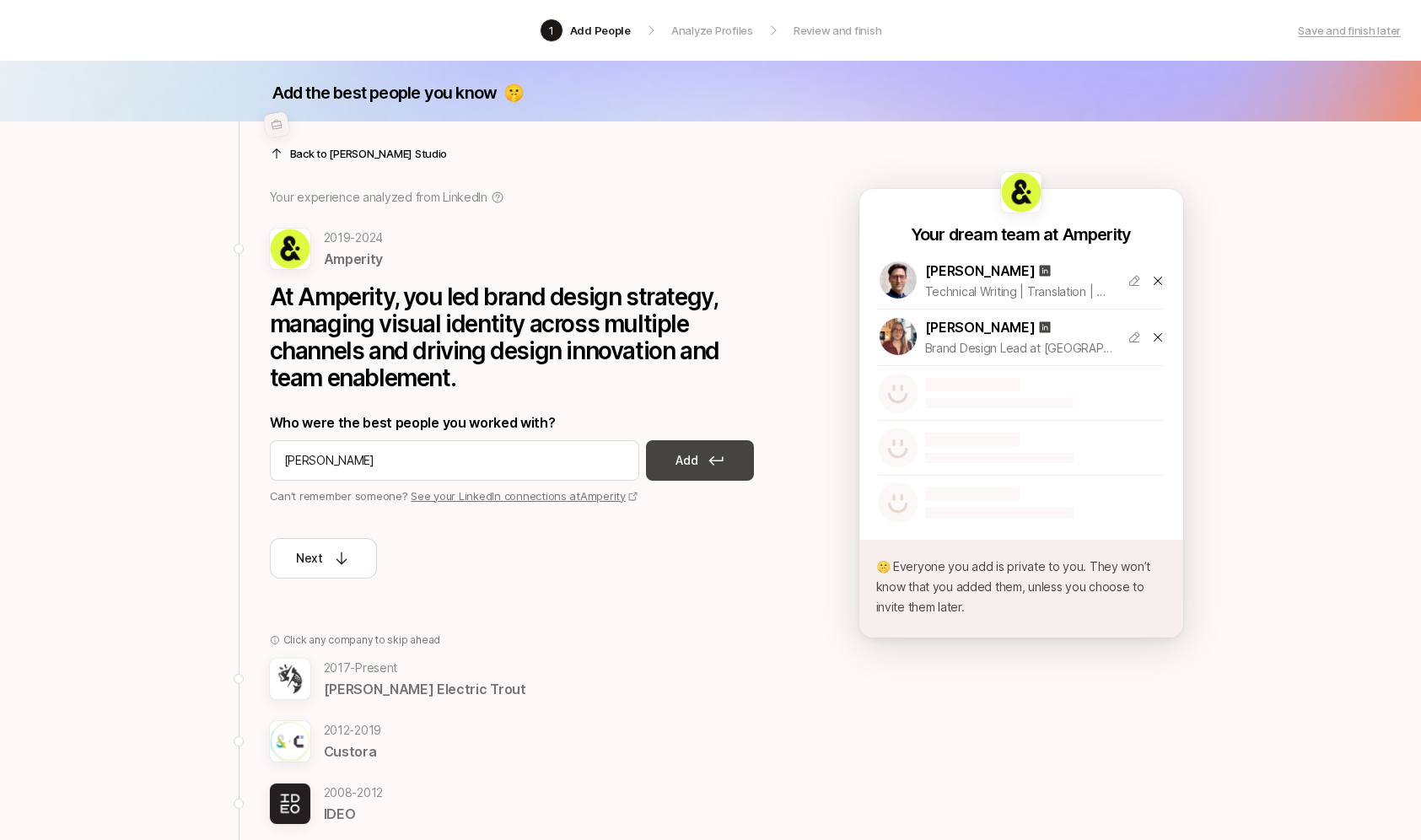
click at [707, 452] on button "Add" at bounding box center [700, 459] width 108 height 40
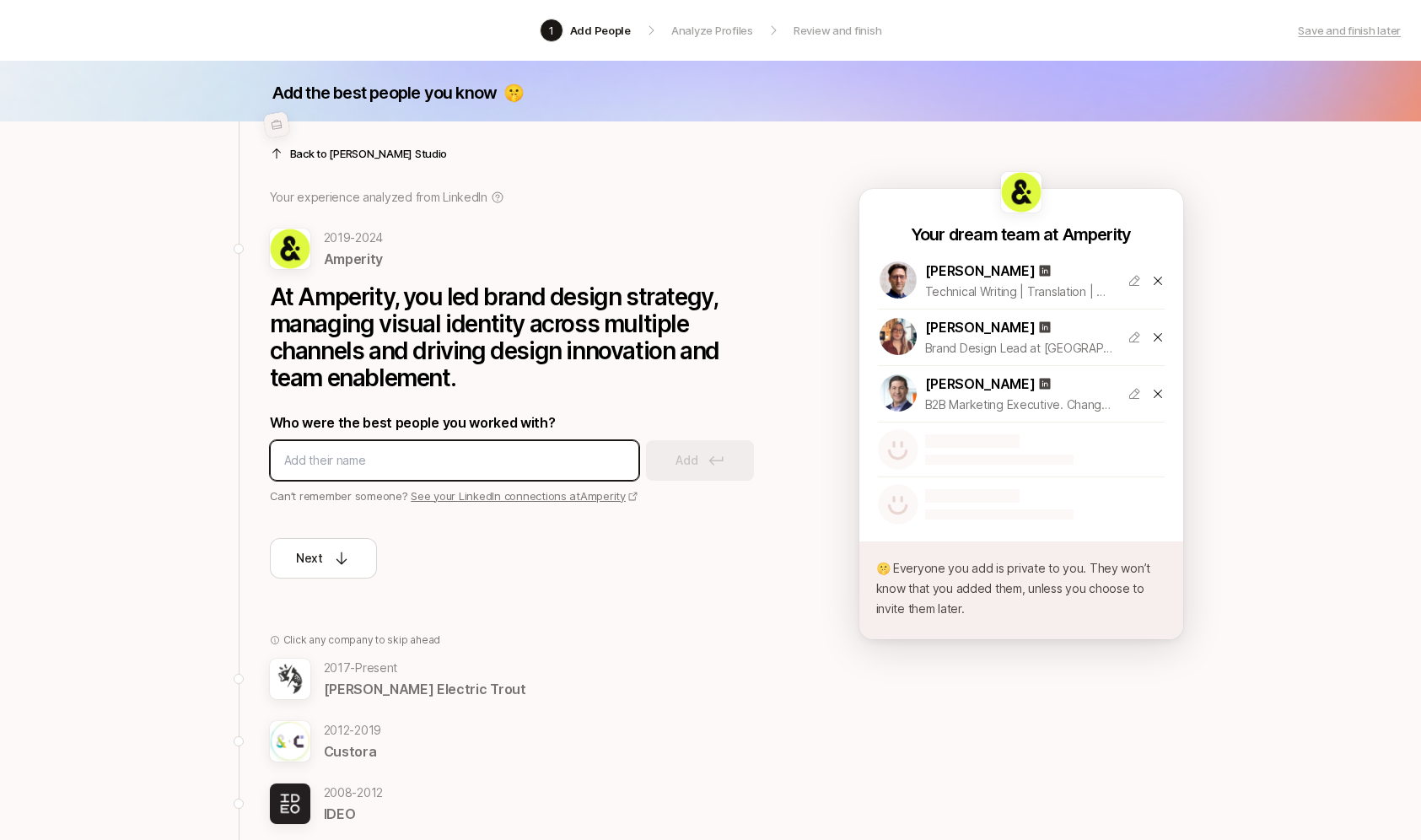
click at [509, 464] on input at bounding box center [454, 460] width 340 height 21
type input "[PERSON_NAME]"
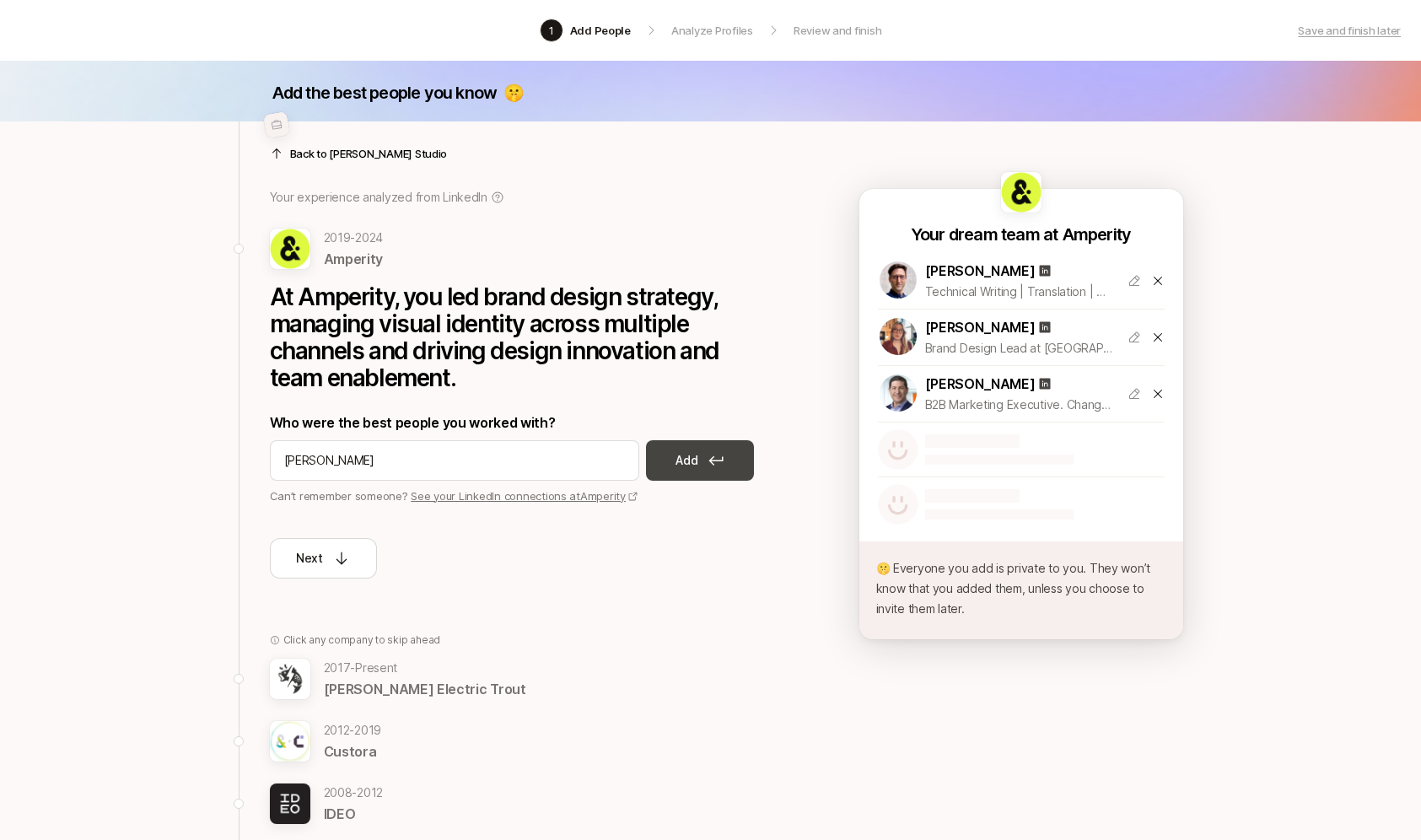
click at [698, 464] on button "Add" at bounding box center [700, 459] width 108 height 40
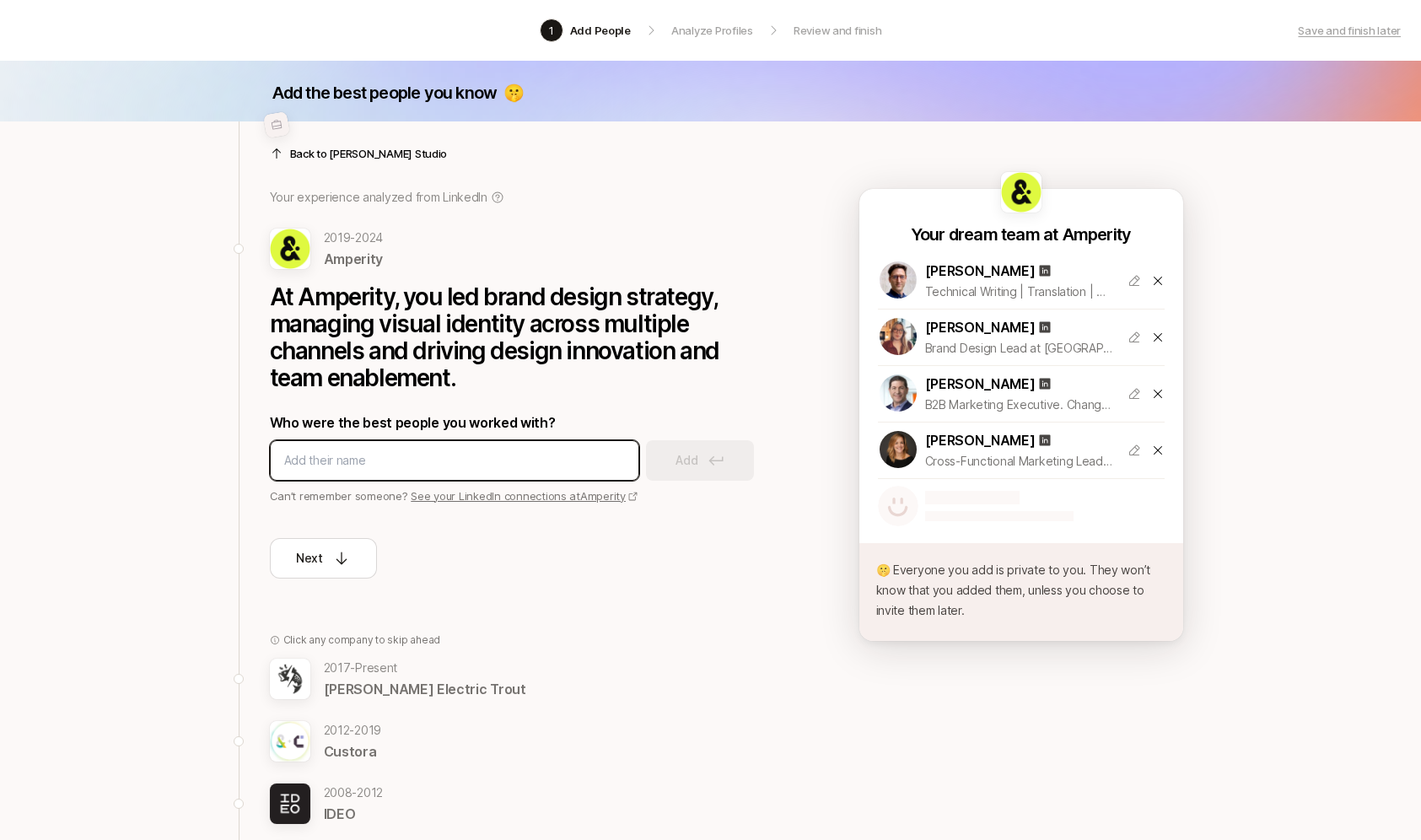
click at [543, 459] on input at bounding box center [454, 460] width 340 height 21
type input "[PERSON_NAME]"
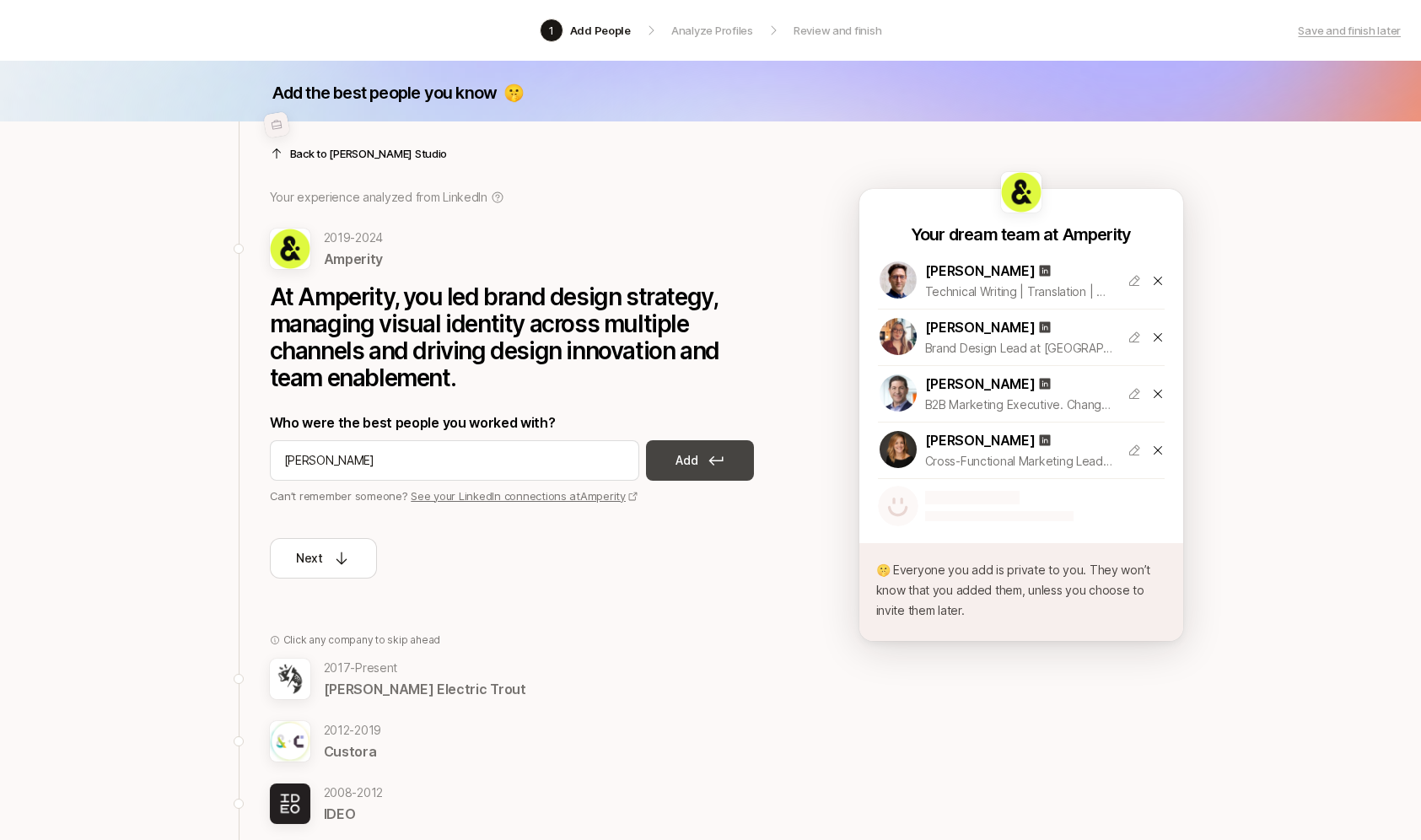
click at [732, 467] on button "Add" at bounding box center [700, 459] width 108 height 40
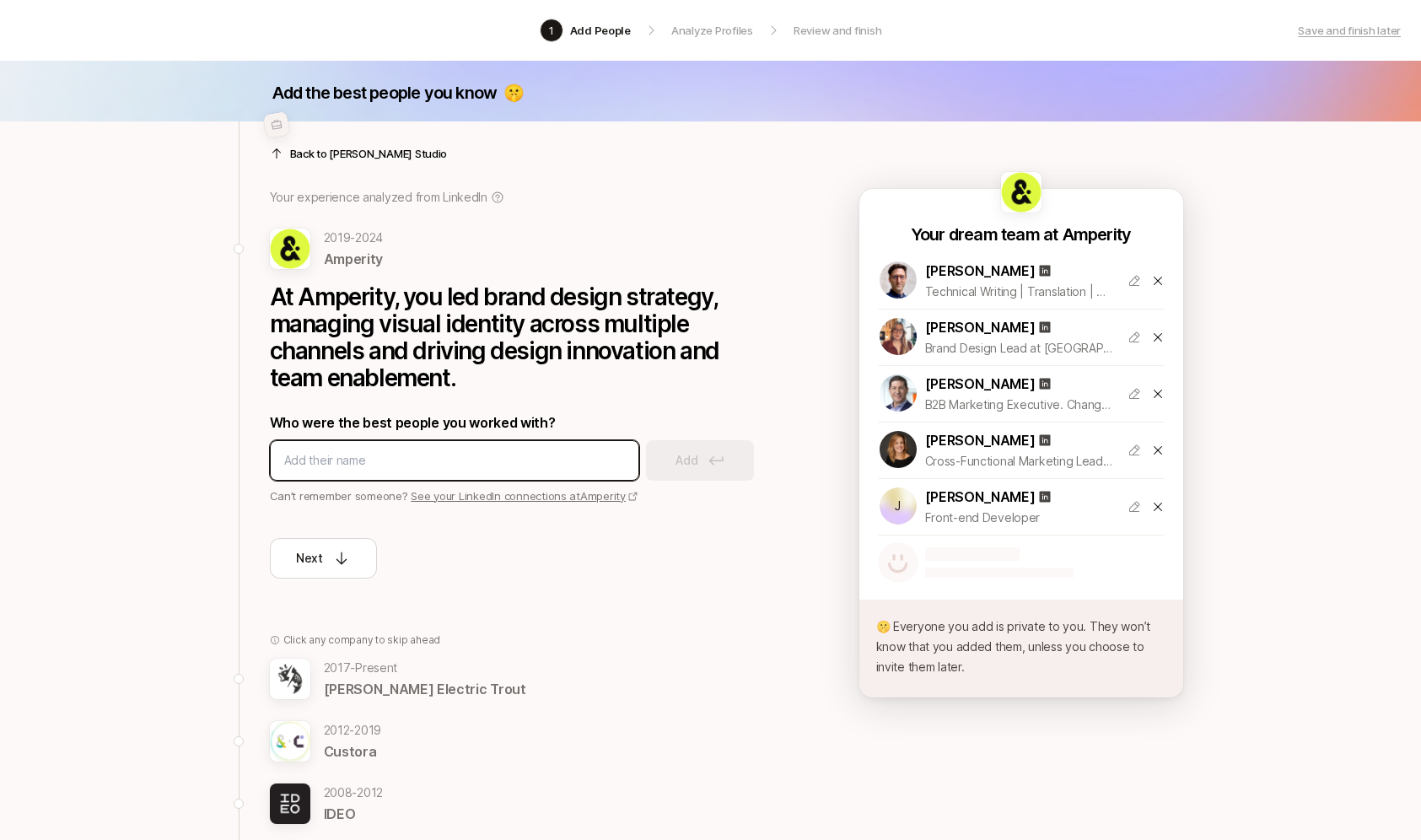
scroll to position [290, 0]
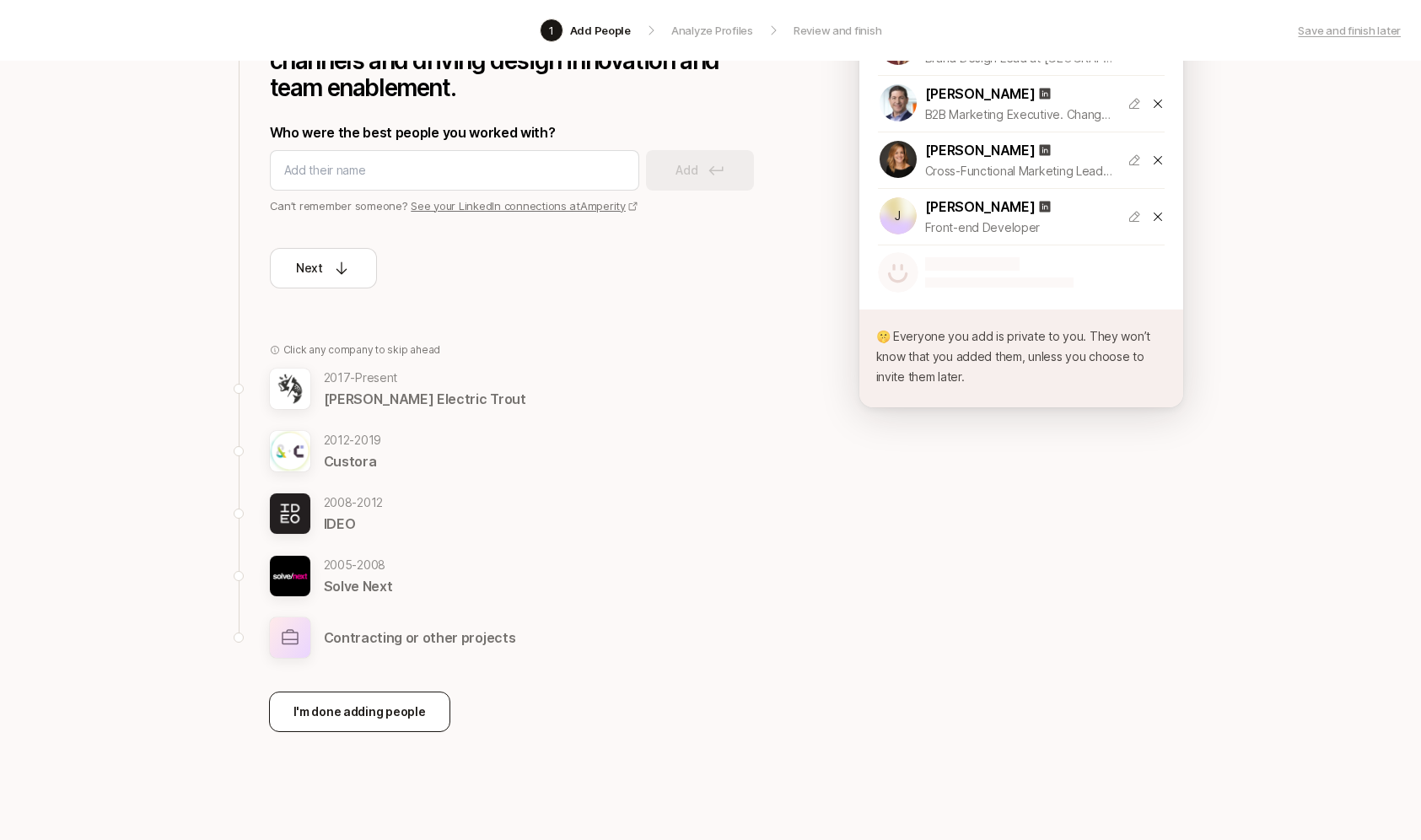
click at [405, 706] on p "I'm done adding people" at bounding box center [359, 711] width 132 height 21
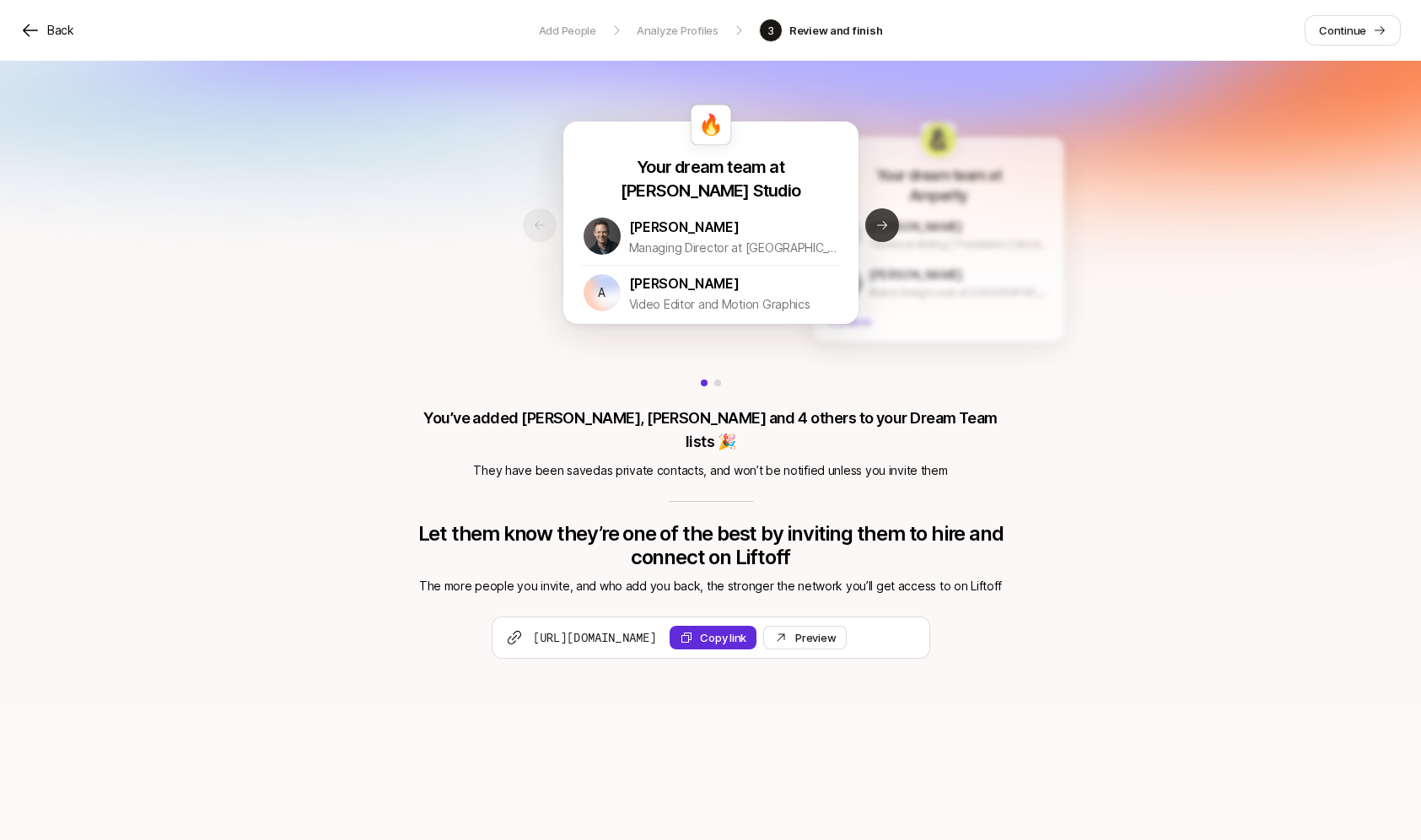
click at [890, 232] on button "Next slide" at bounding box center [881, 225] width 33 height 33
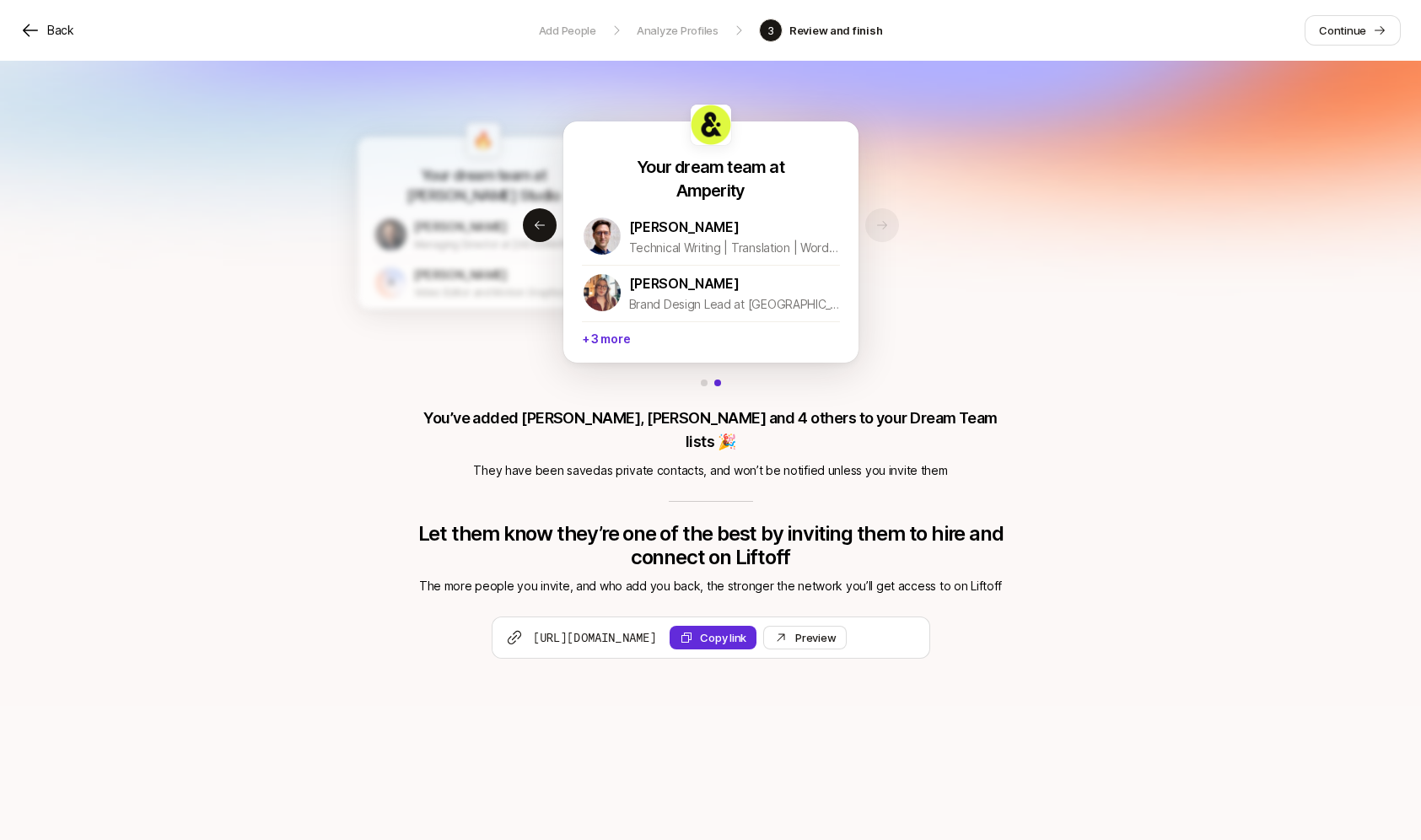
click at [872, 475] on div "🔥 Your dream team at [PERSON_NAME] Studio [PERSON_NAME] Managing Director at Bl…" at bounding box center [710, 396] width 596 height 618
click at [1320, 27] on p "Continue" at bounding box center [1342, 31] width 47 height 17
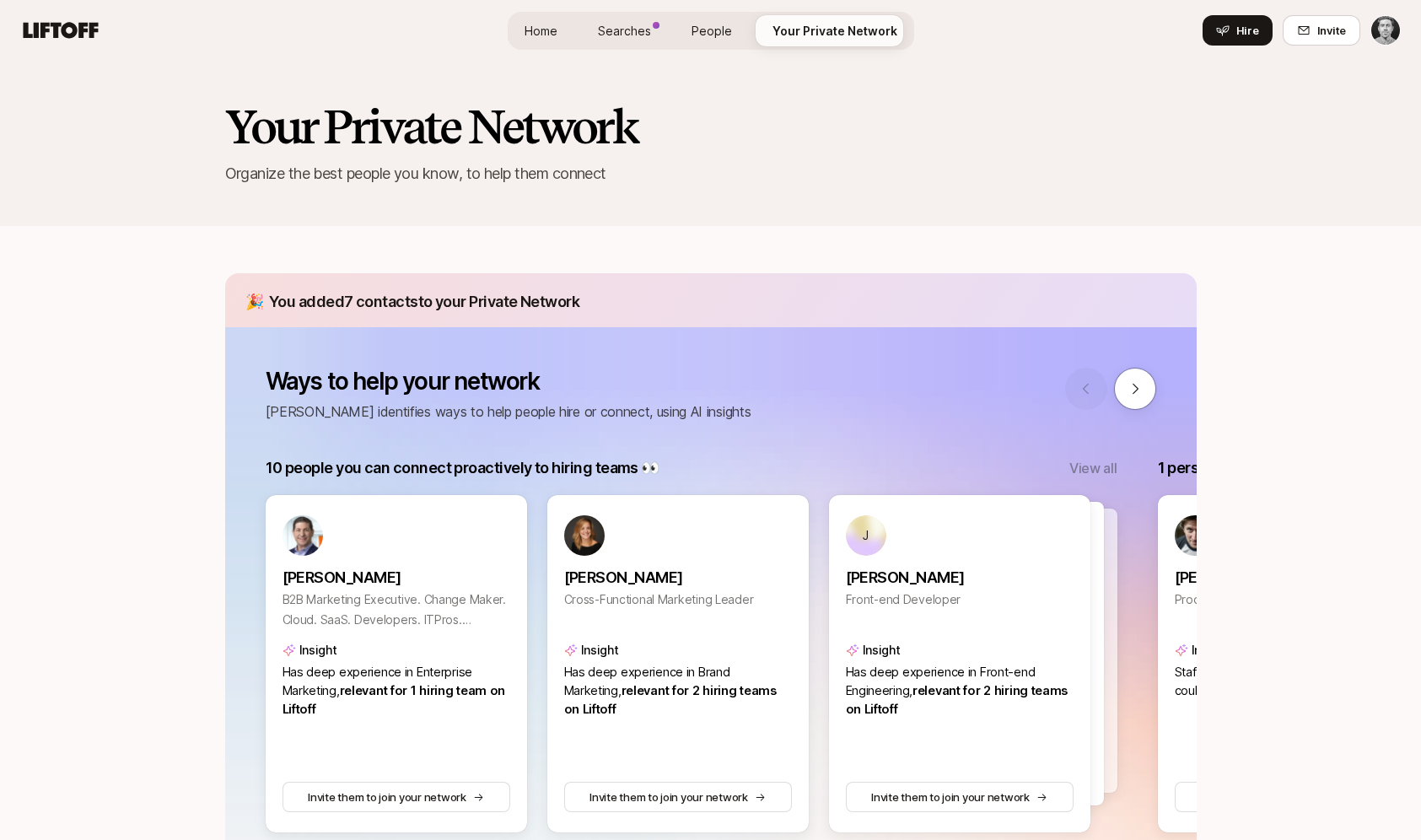
scroll to position [133, 0]
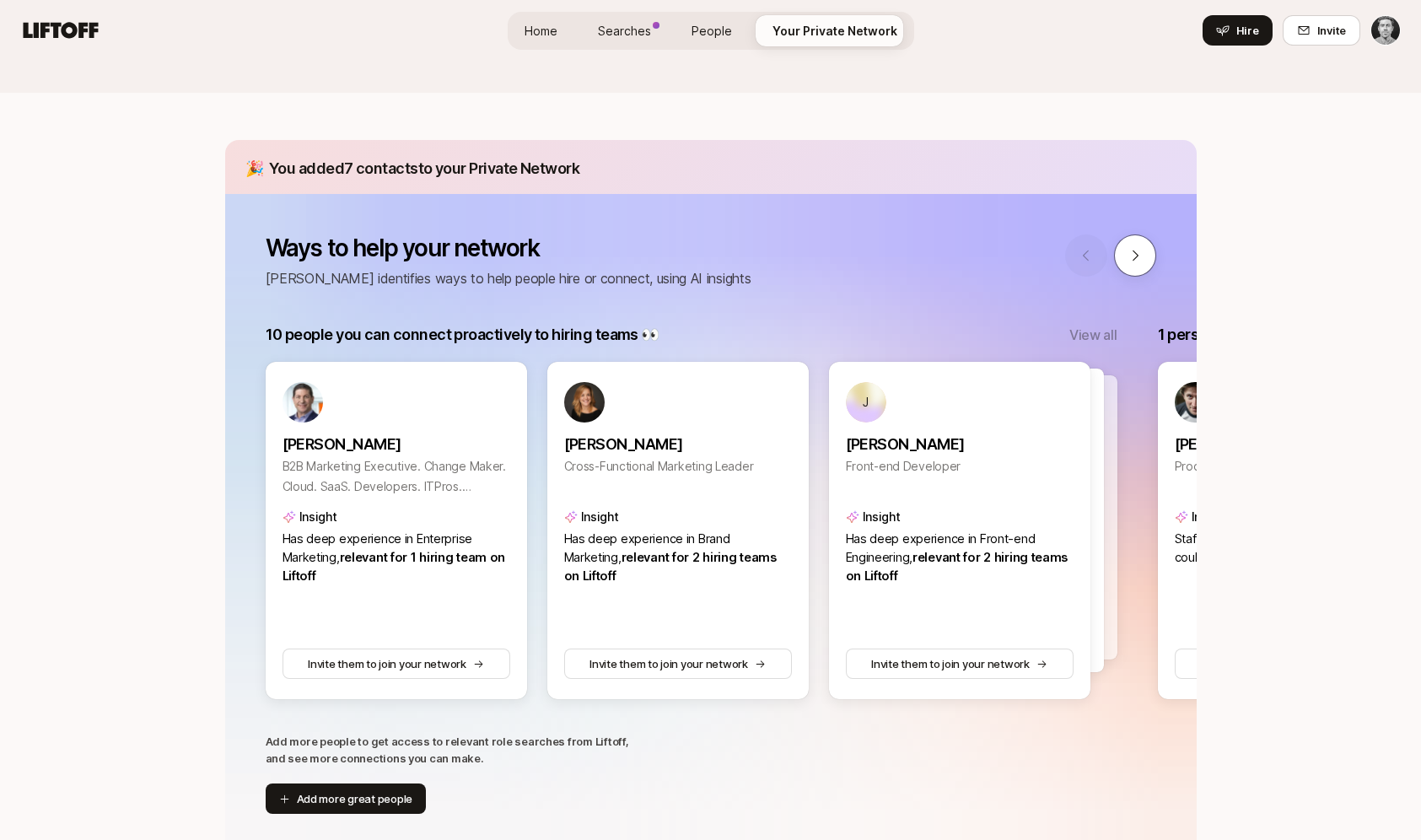
click at [1129, 255] on icon at bounding box center [1135, 255] width 15 height 15
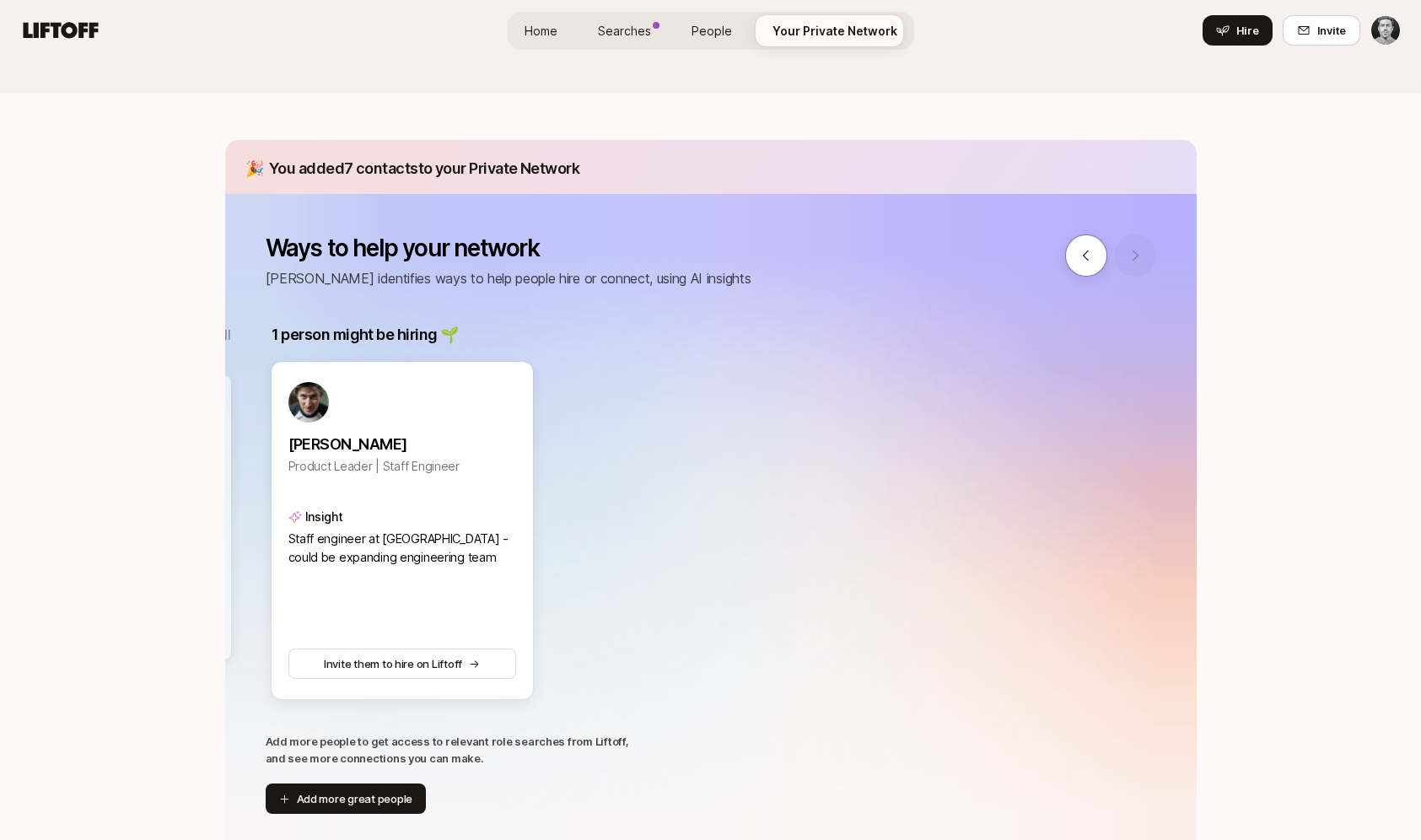
scroll to position [0, 892]
click at [1076, 261] on button at bounding box center [1085, 255] width 42 height 42
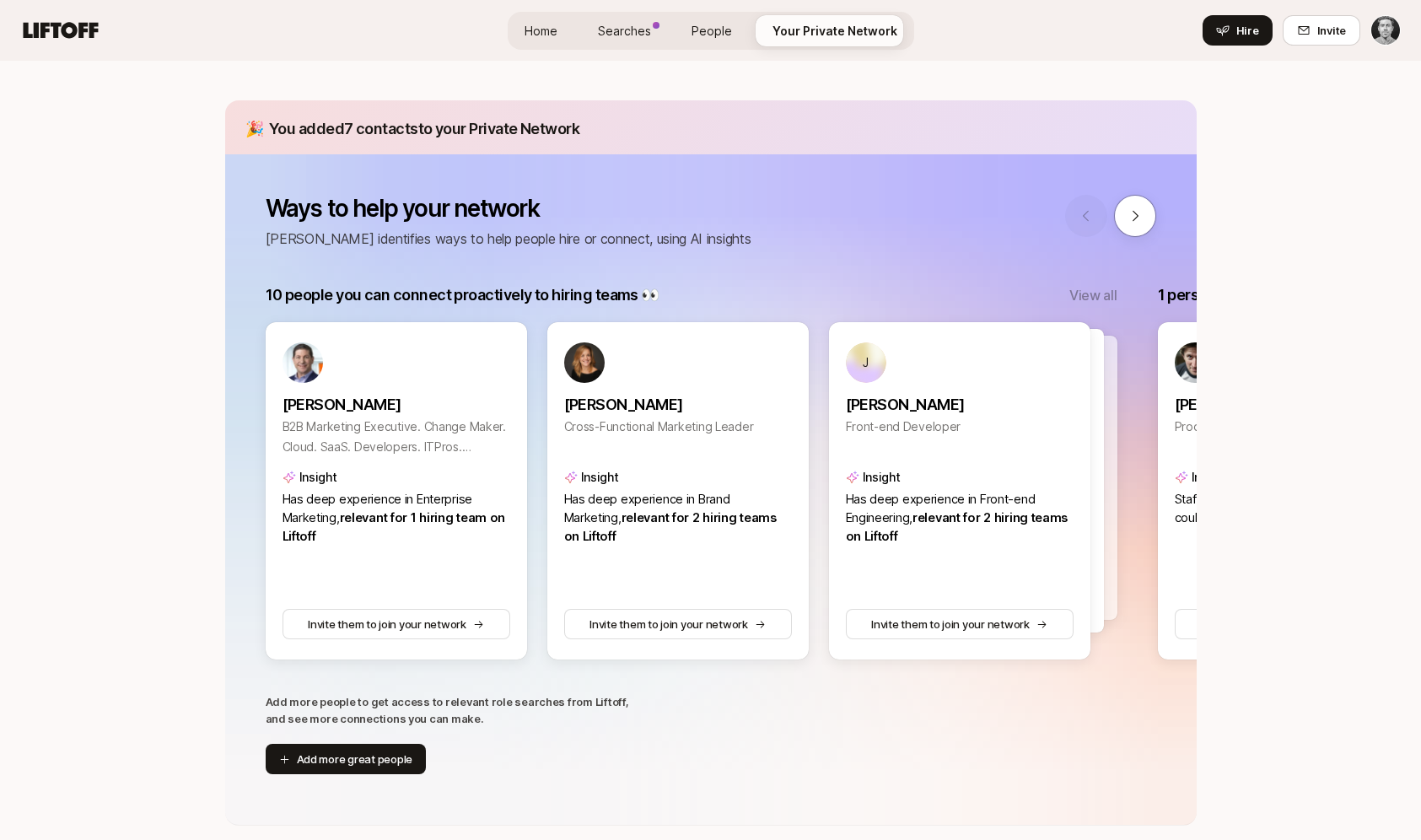
scroll to position [182, 0]
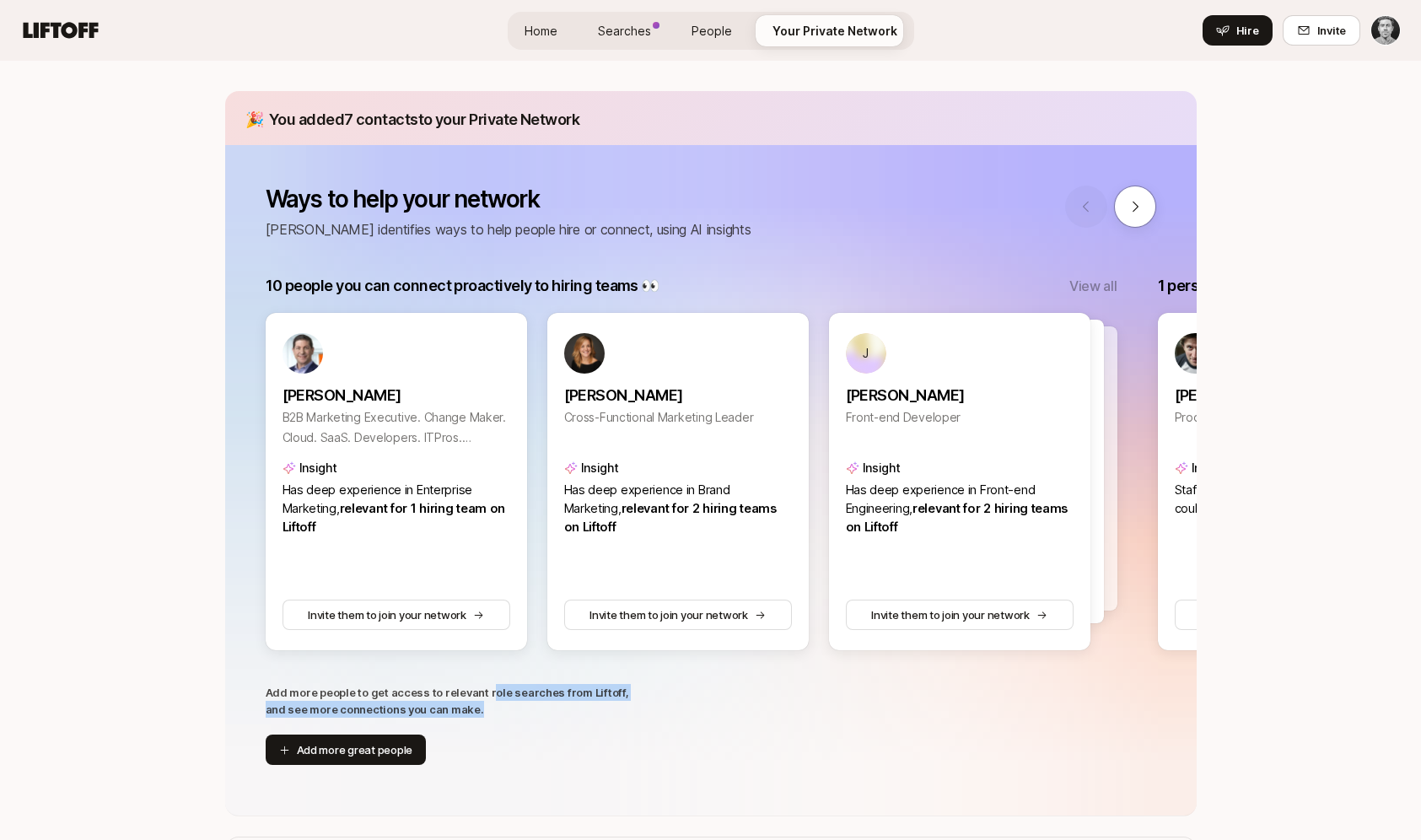
drag, startPoint x: 489, startPoint y: 690, endPoint x: 518, endPoint y: 711, distance: 35.8
click at [518, 711] on p "Add more people to get access to relevant role searches from Liftoff, and see m…" at bounding box center [447, 700] width 363 height 33
click at [519, 707] on p "Add more people to get access to relevant role searches from Liftoff, and see m…" at bounding box center [447, 700] width 363 height 33
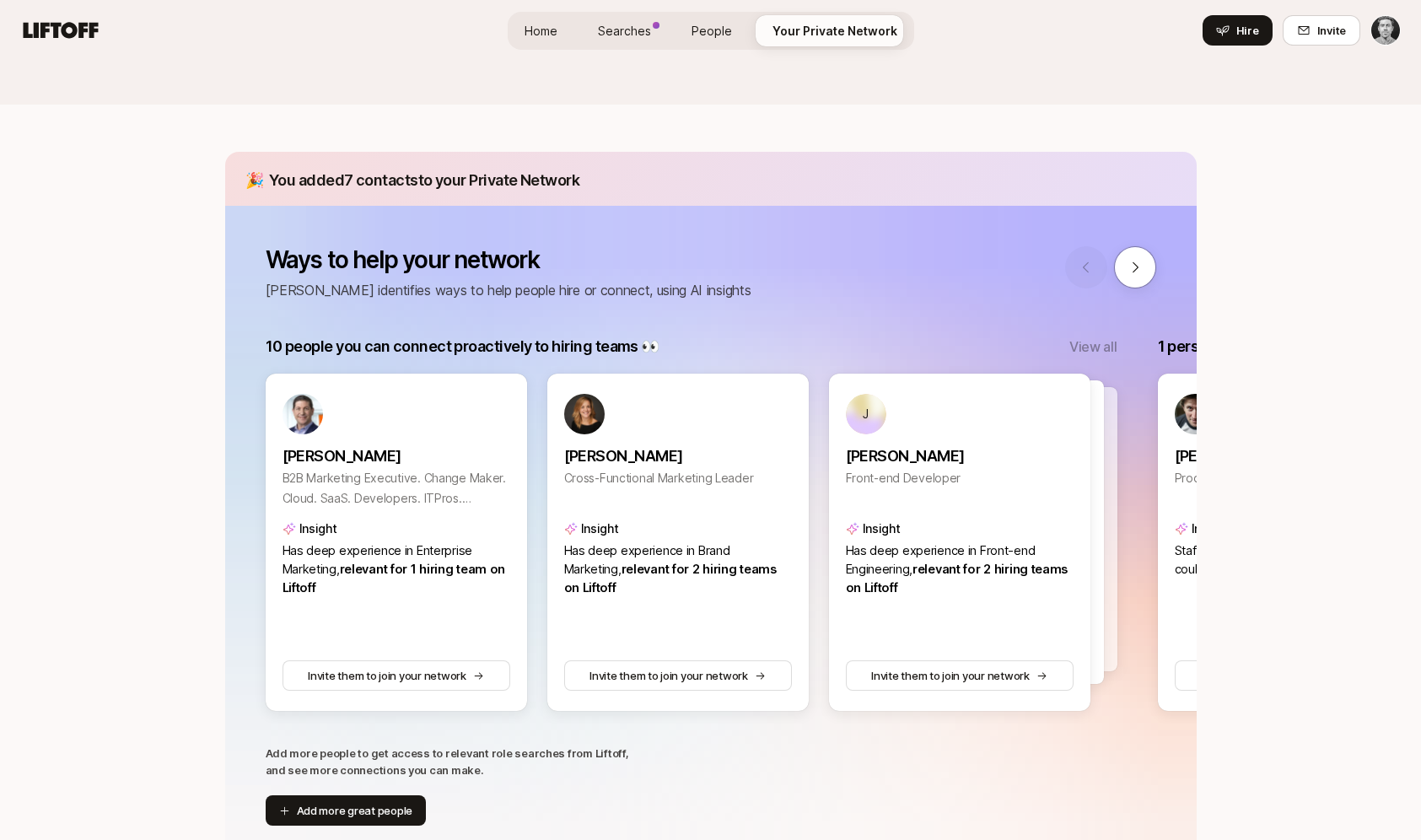
scroll to position [114, 0]
